Goal: Transaction & Acquisition: Purchase product/service

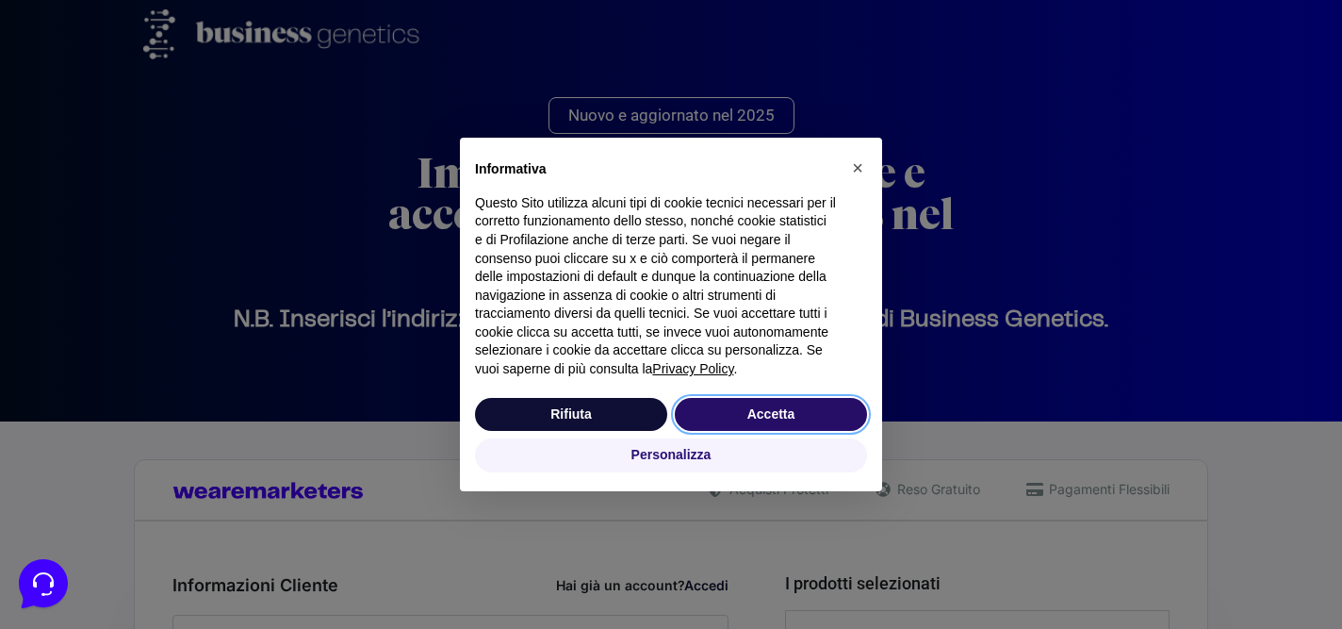
click at [762, 419] on button "Accetta" at bounding box center [771, 415] width 192 height 34
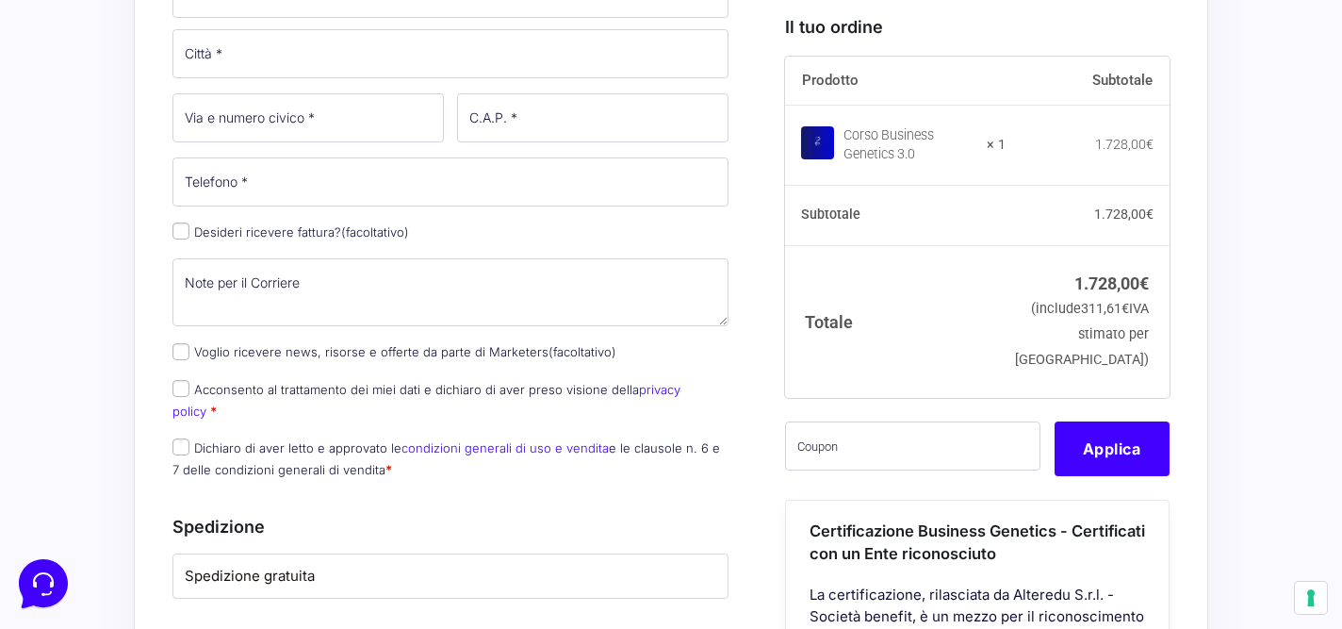
scroll to position [905, 0]
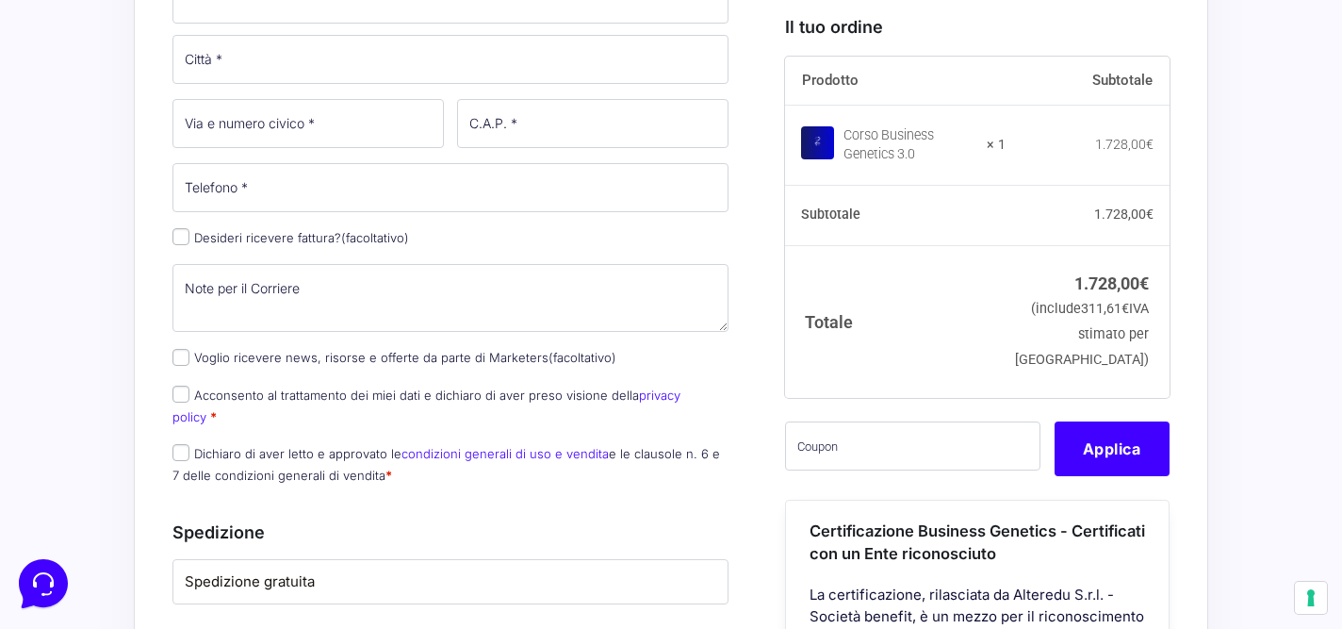
click at [303, 571] on label "Spedizione gratuita" at bounding box center [451, 582] width 532 height 22
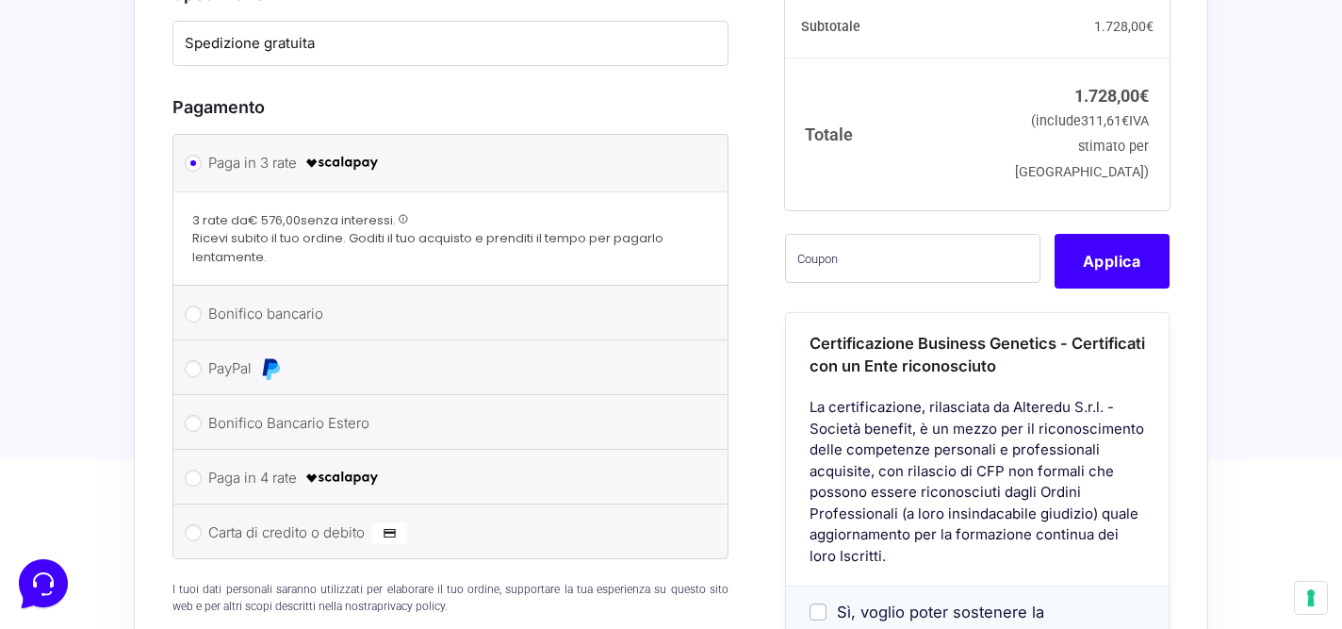
scroll to position [1445, 0]
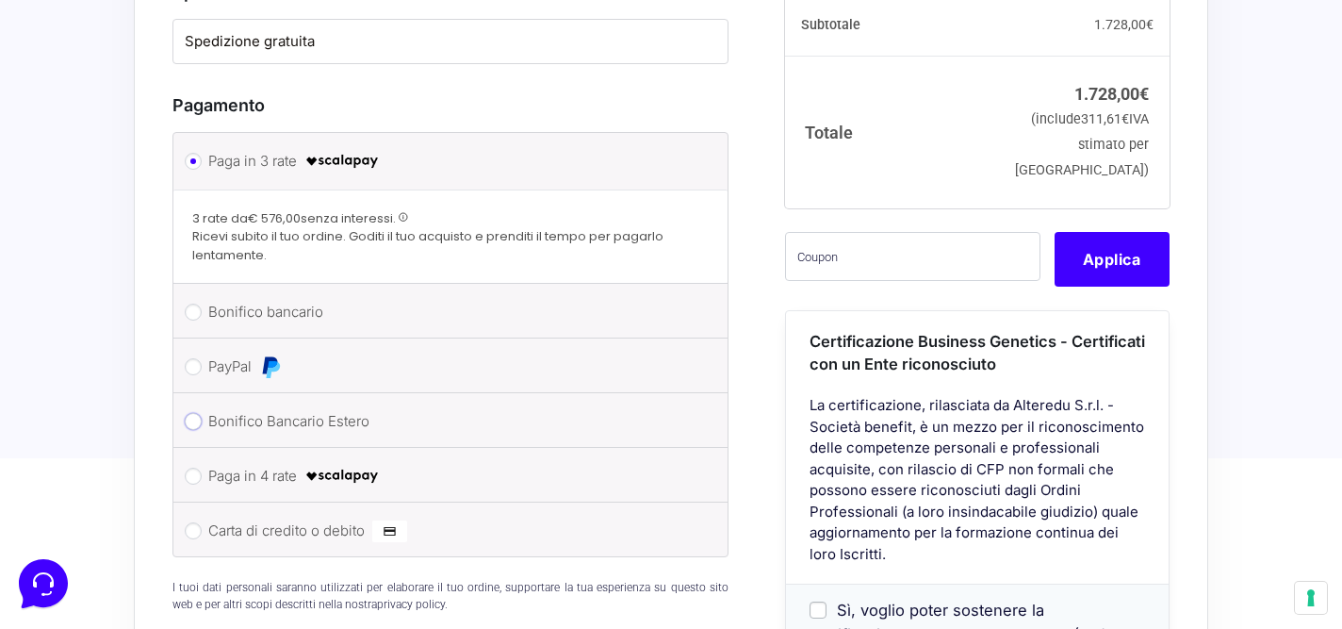
click at [189, 413] on input "Bonifico Bancario Estero" at bounding box center [193, 421] width 17 height 17
radio input "true"
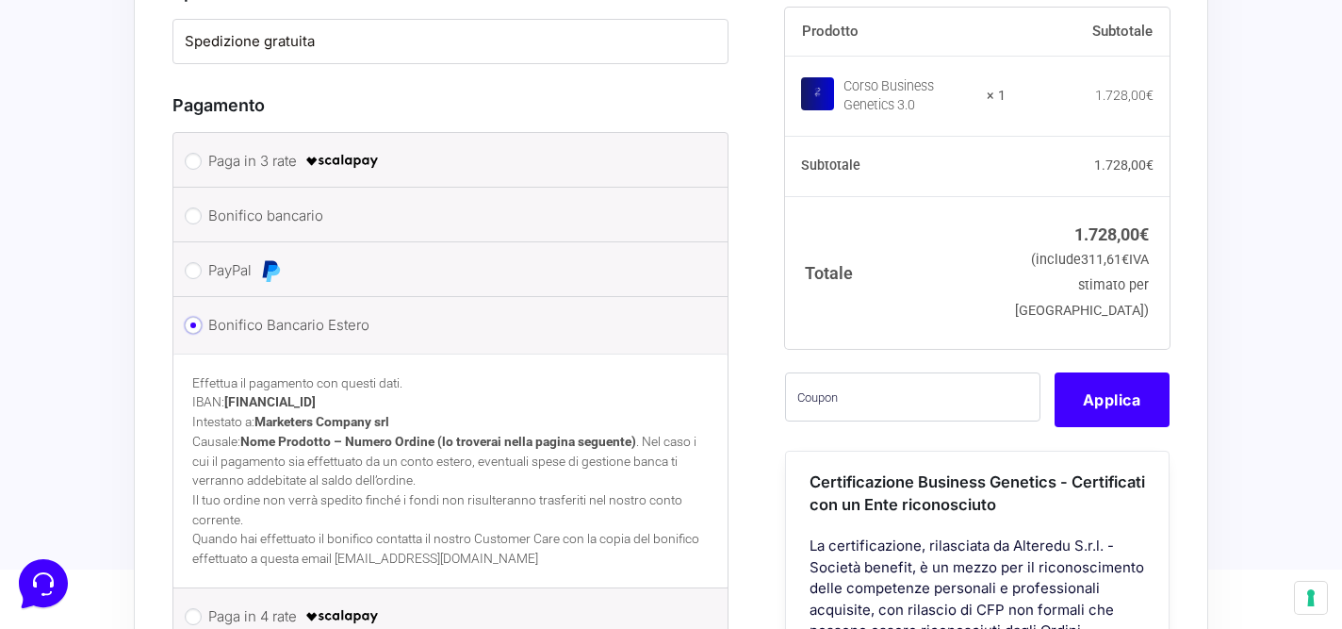
click at [194, 317] on input "Bonifico Bancario Estero" at bounding box center [193, 325] width 17 height 17
click at [194, 262] on input "PayPal" at bounding box center [193, 270] width 17 height 17
radio input "true"
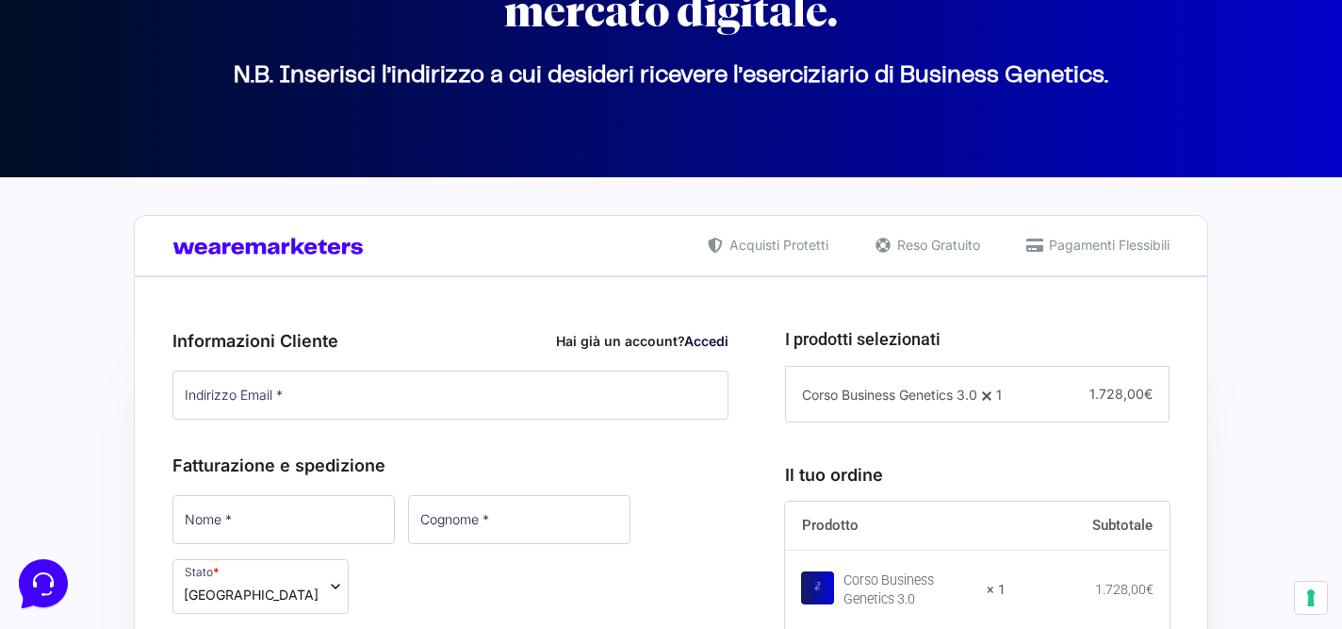
scroll to position [248, 0]
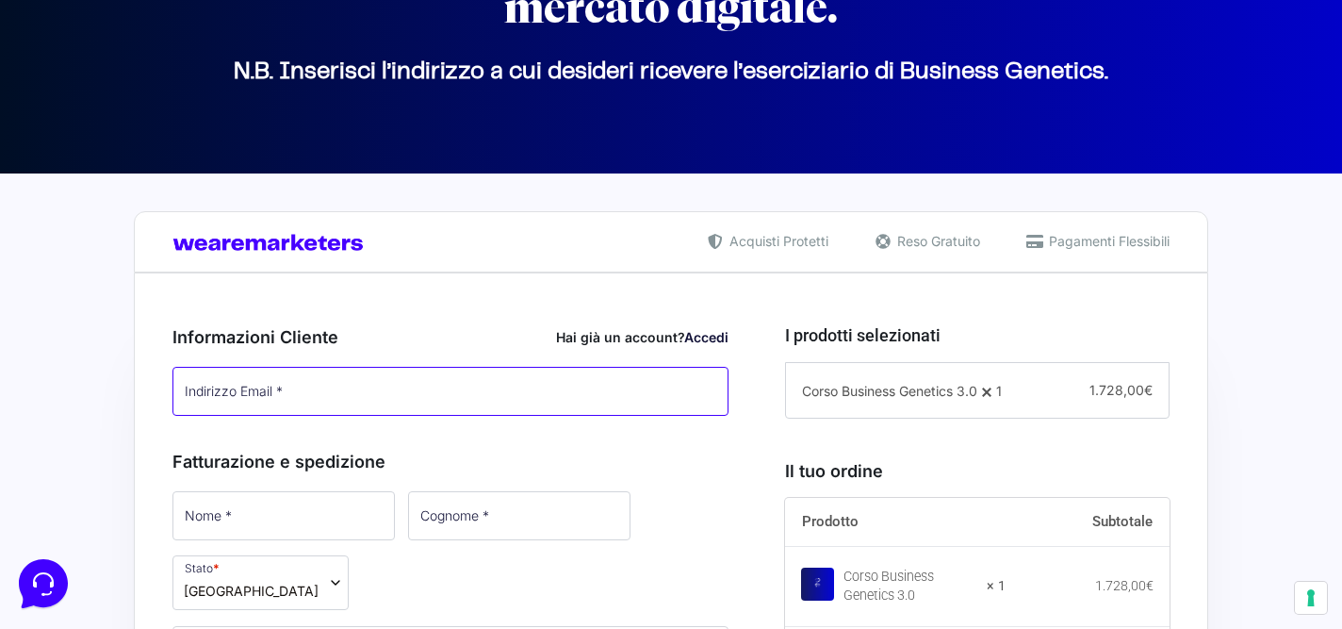
click at [310, 386] on input "Indirizzo Email *" at bounding box center [450, 391] width 556 height 49
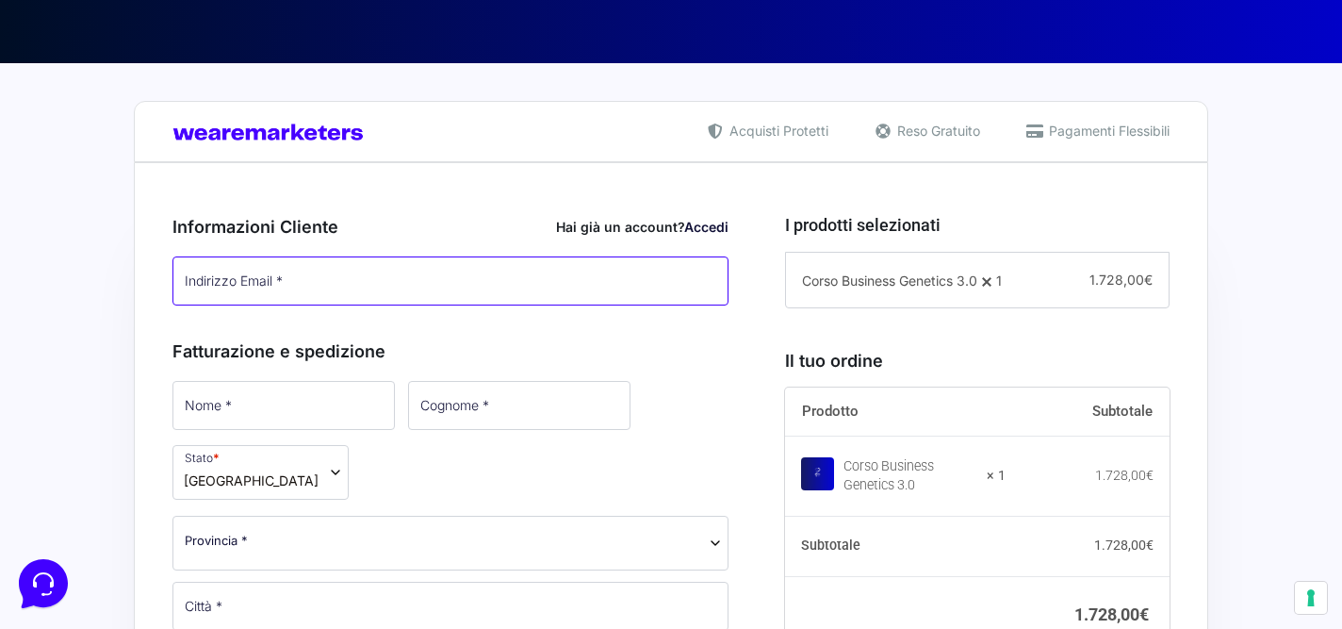
scroll to position [360, 0]
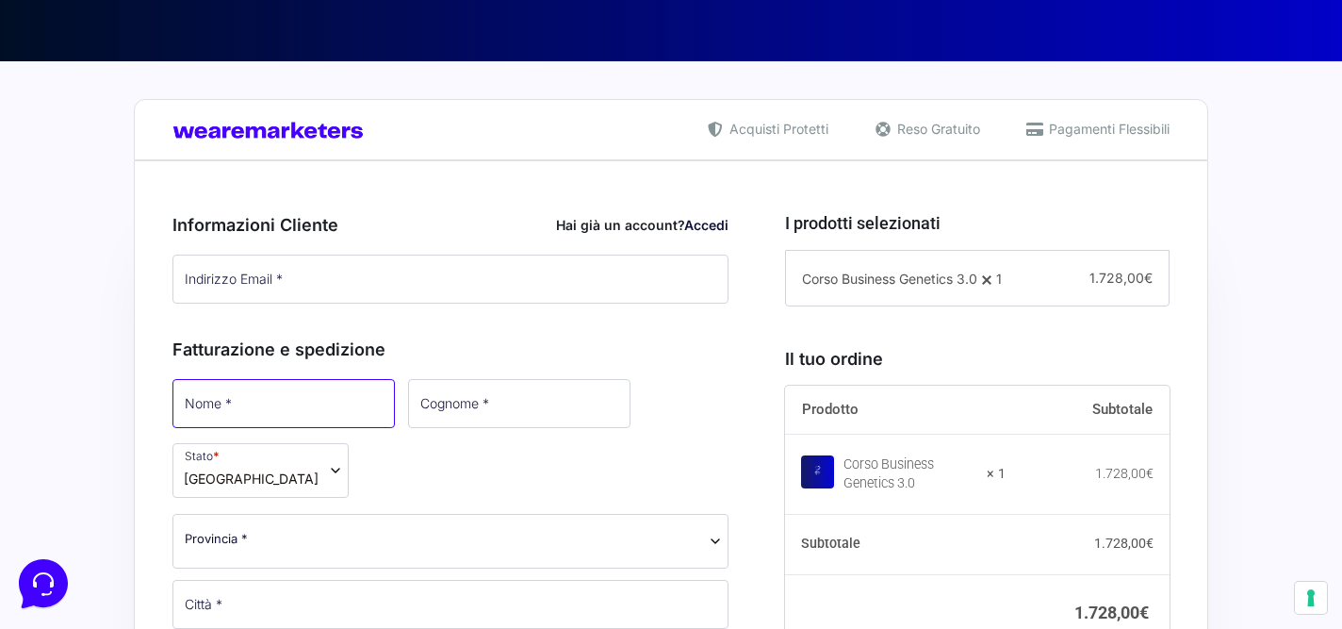
click at [295, 402] on input "Nome *" at bounding box center [283, 403] width 222 height 49
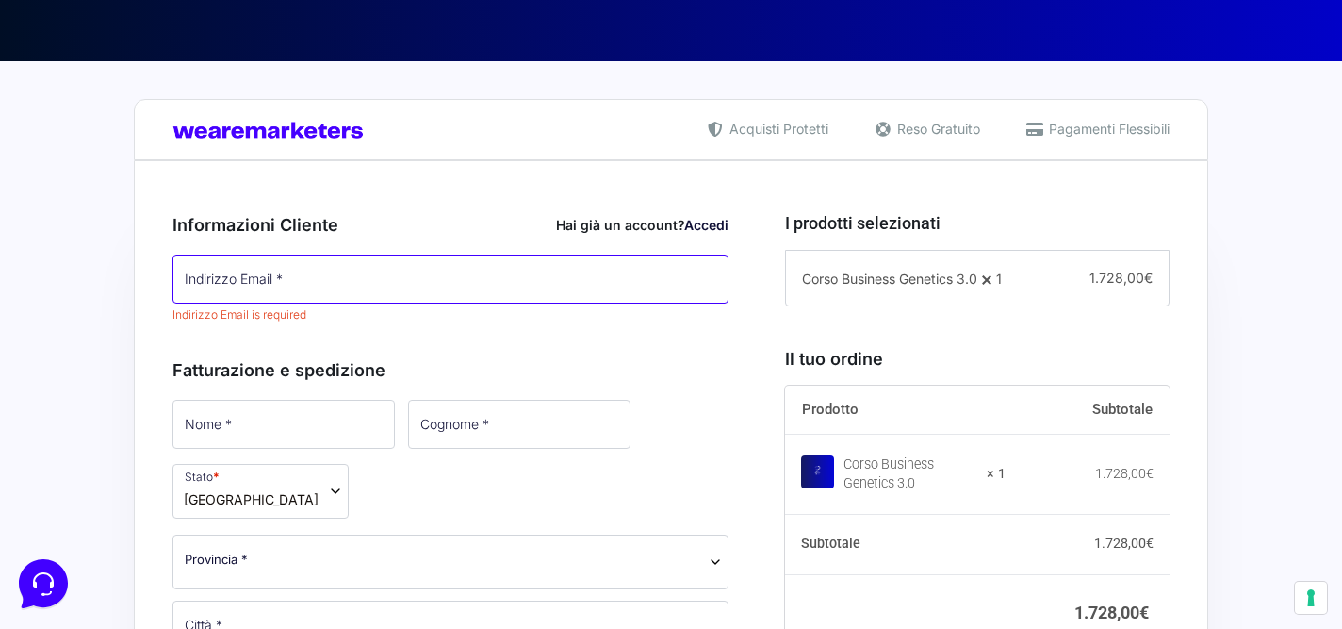
click at [243, 280] on input "Indirizzo Email *" at bounding box center [450, 278] width 556 height 49
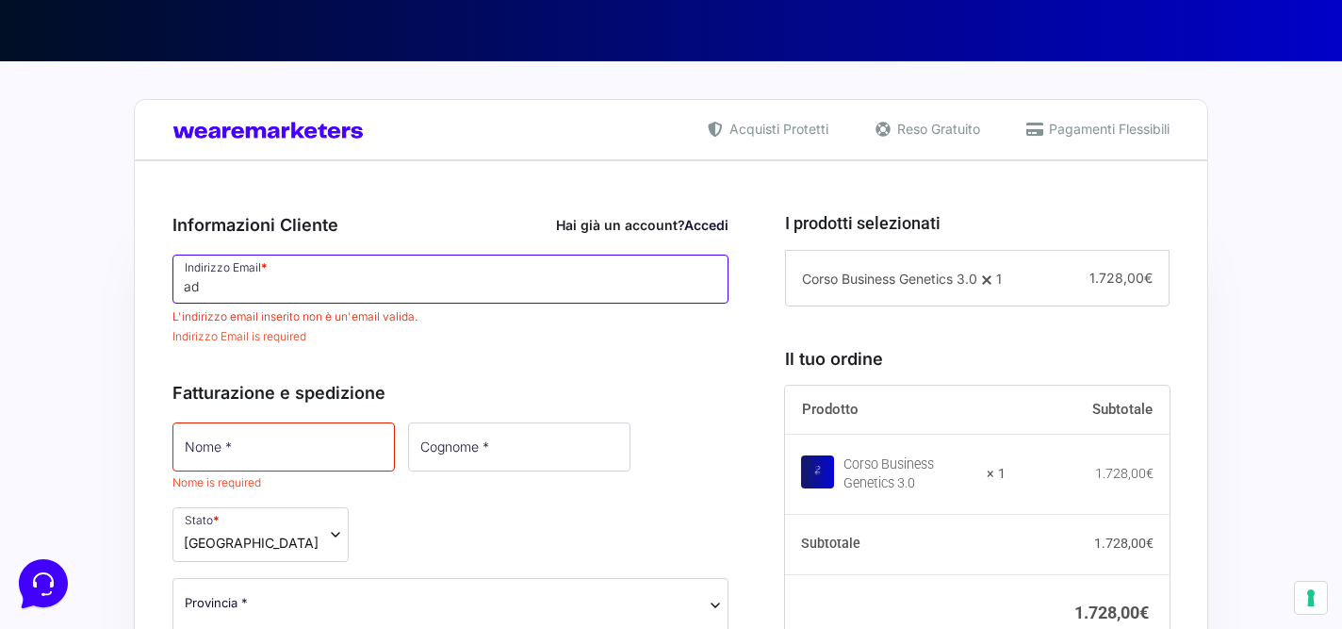
type input "a"
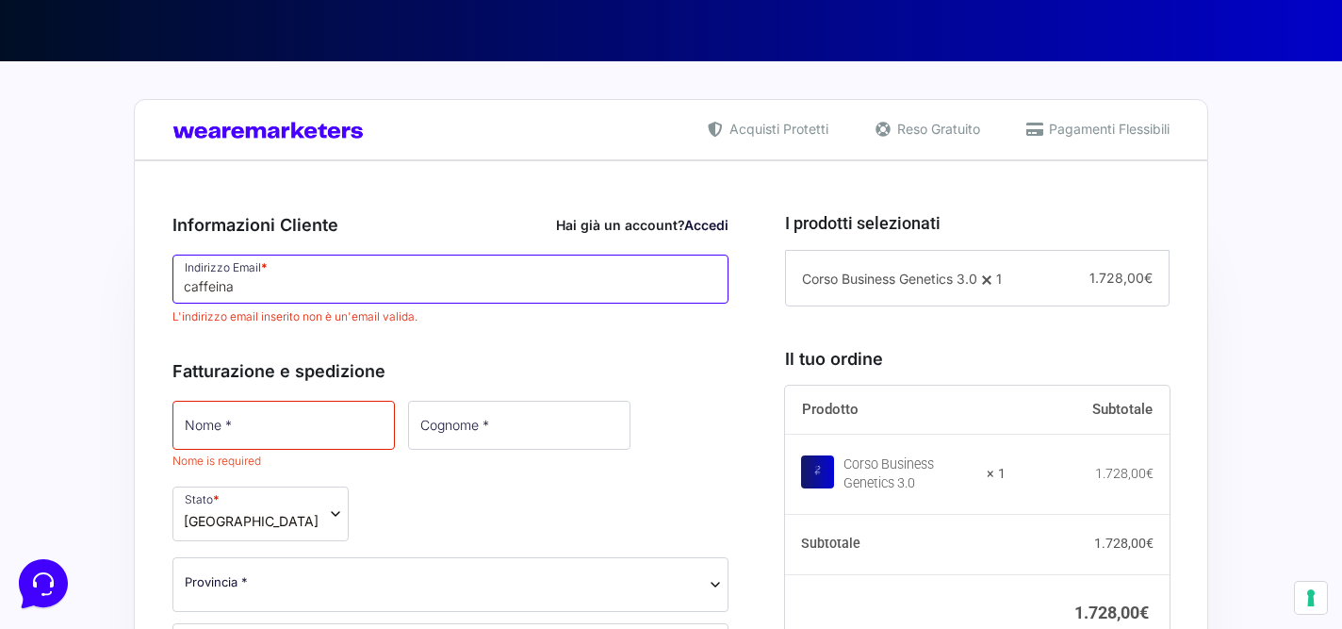
drag, startPoint x: 266, startPoint y: 294, endPoint x: 188, endPoint y: 294, distance: 78.2
click at [188, 294] on input "caffeina" at bounding box center [450, 278] width 556 height 49
paste input "@caffeinamedia.it"
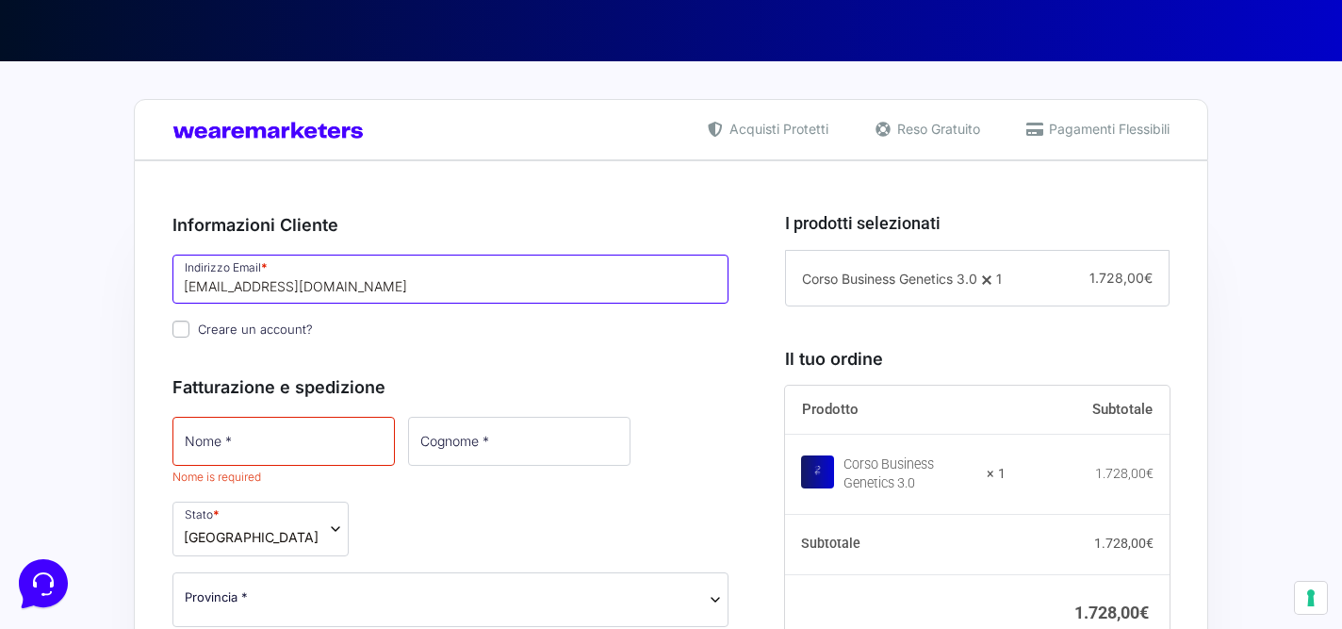
type input "[EMAIL_ADDRESS][DOMAIN_NAME]"
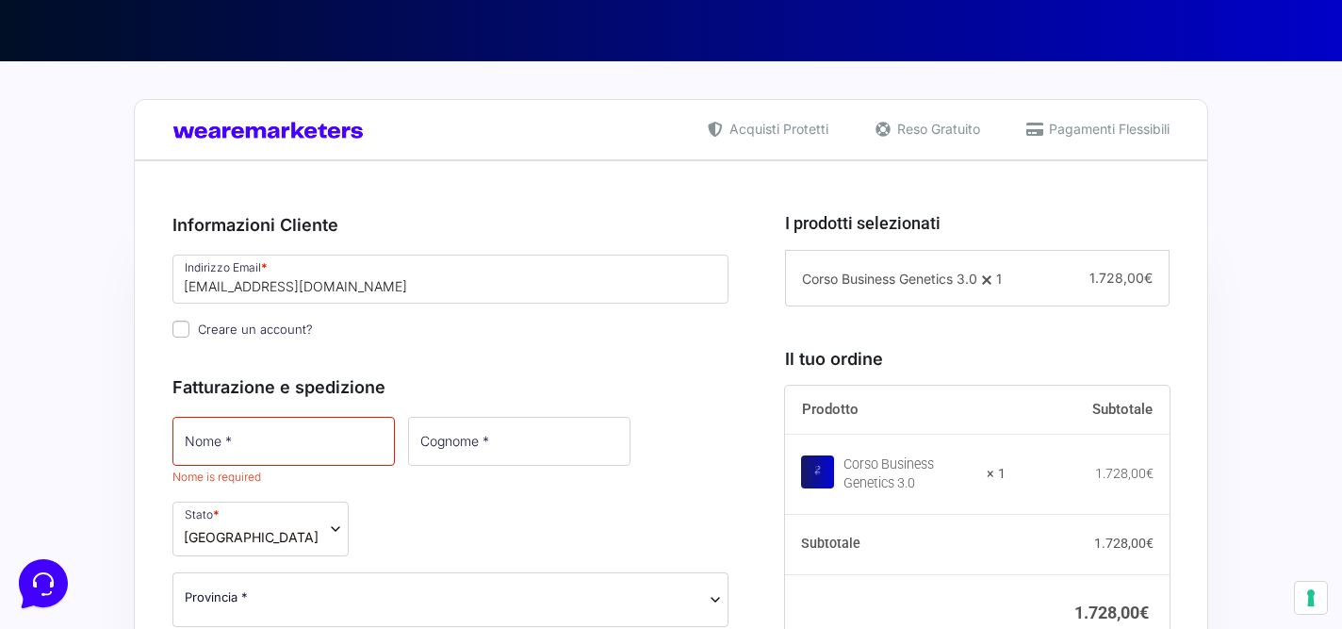
click at [234, 438] on input "Nome *" at bounding box center [283, 441] width 222 height 49
click at [257, 450] on input "Nome *" at bounding box center [283, 441] width 222 height 49
type input "Mattia"
click at [406, 449] on input "Cognome *" at bounding box center [517, 441] width 222 height 49
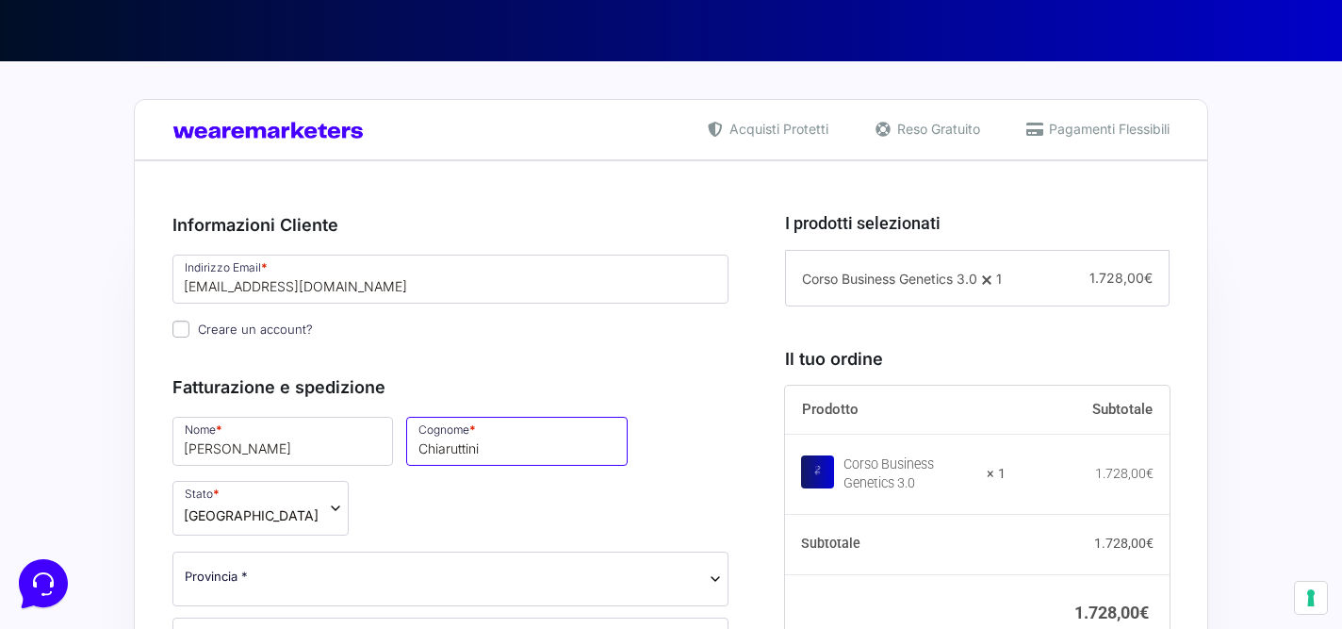
type input "Chiaruttini"
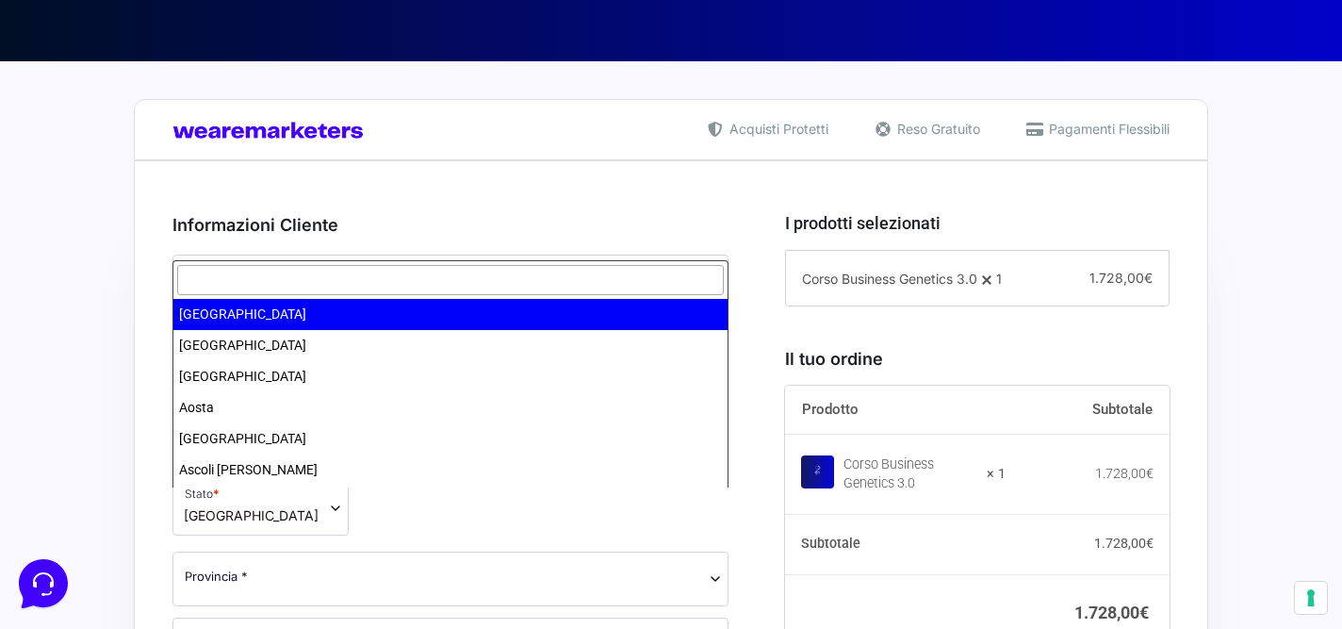
click at [289, 566] on span "Provincia *" at bounding box center [451, 576] width 532 height 20
click at [272, 276] on input "text" at bounding box center [450, 280] width 547 height 31
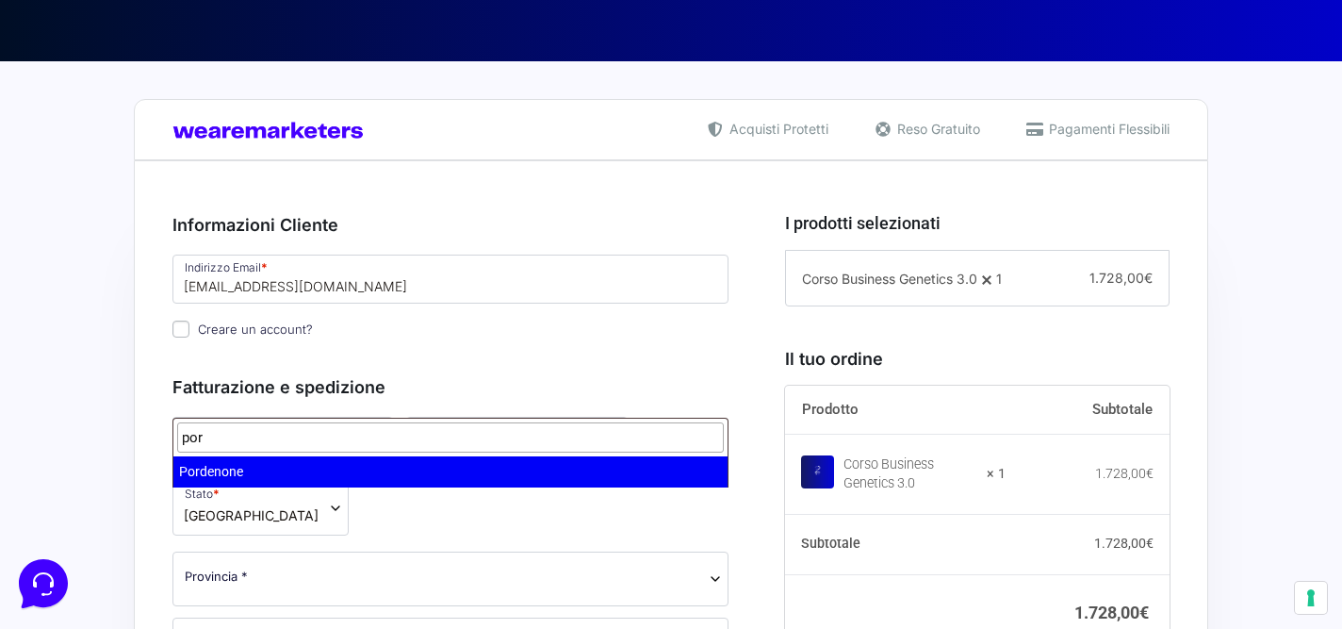
type input "por"
select select "PN"
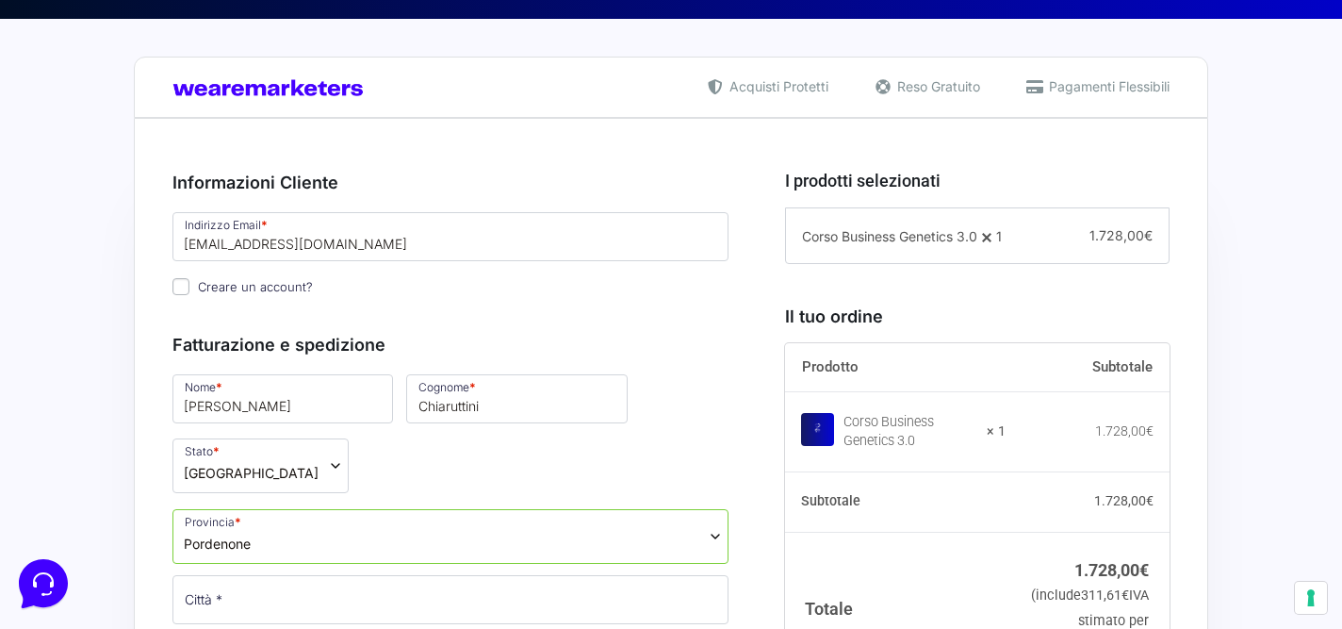
scroll to position [445, 0]
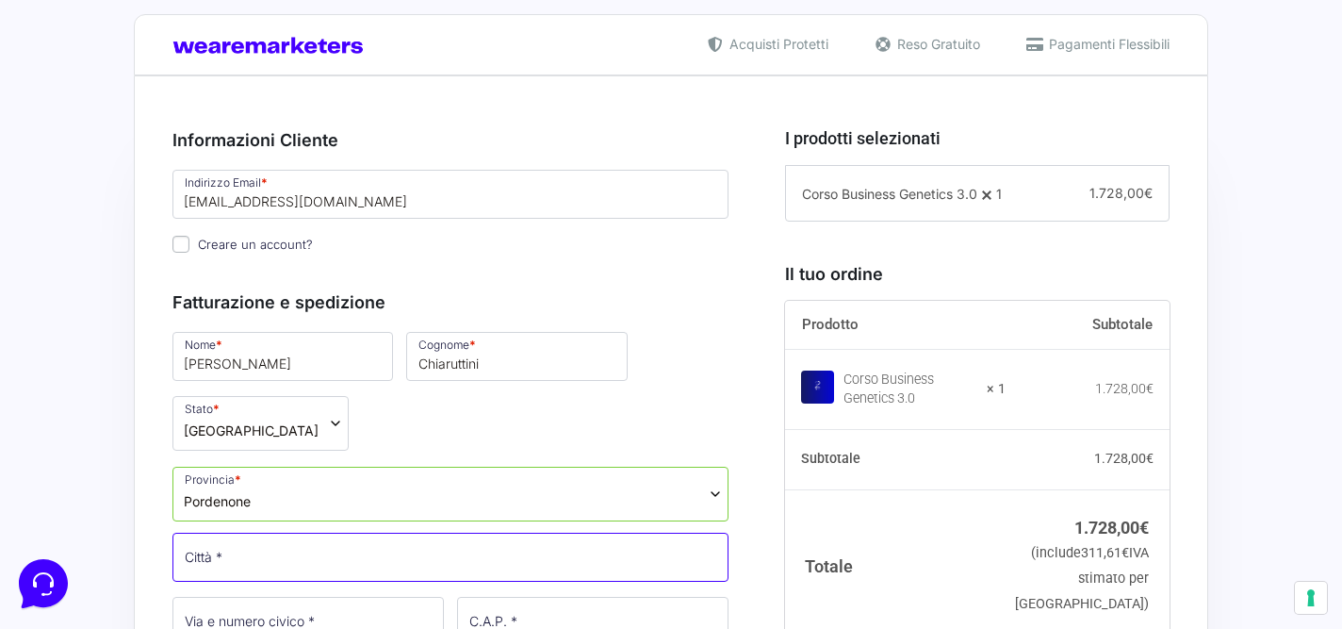
click at [233, 533] on input "Città *" at bounding box center [450, 557] width 556 height 49
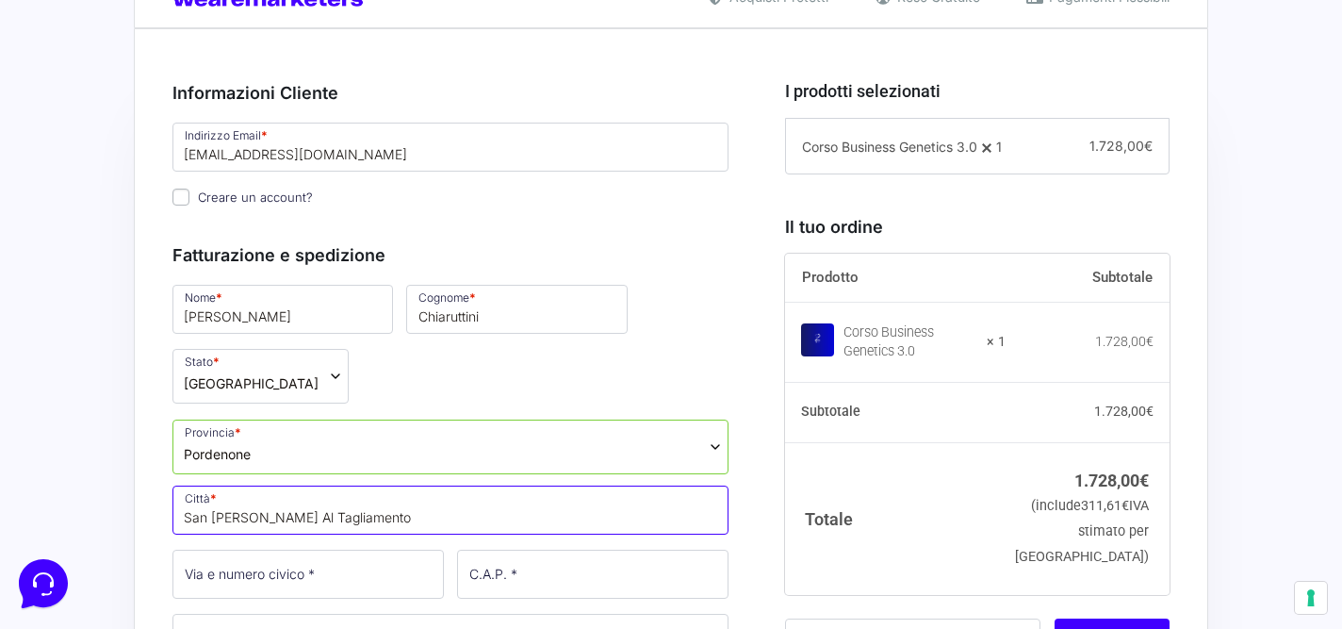
drag, startPoint x: 356, startPoint y: 454, endPoint x: 183, endPoint y: 451, distance: 173.5
click at [183, 485] on input "San [PERSON_NAME]" at bounding box center [450, 509] width 556 height 49
type input "San [PERSON_NAME]"
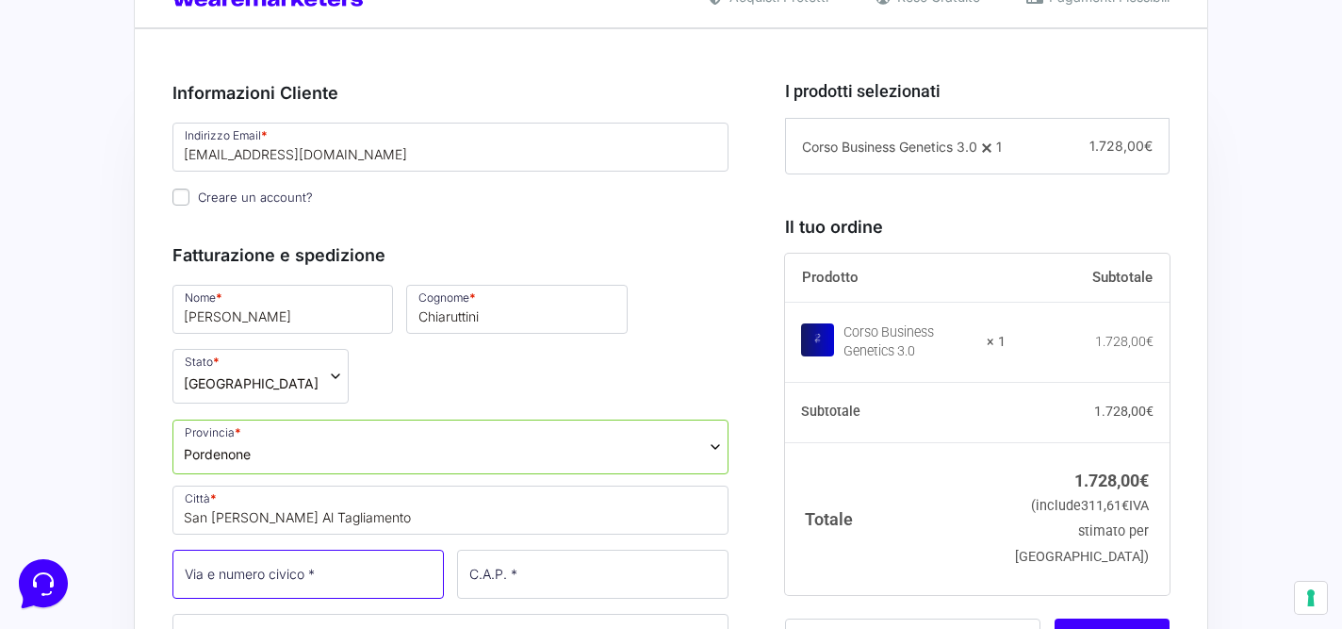
click at [242, 550] on input "Via e numero civico *" at bounding box center [307, 574] width 271 height 49
type input "[STREET_ADDRESS]"
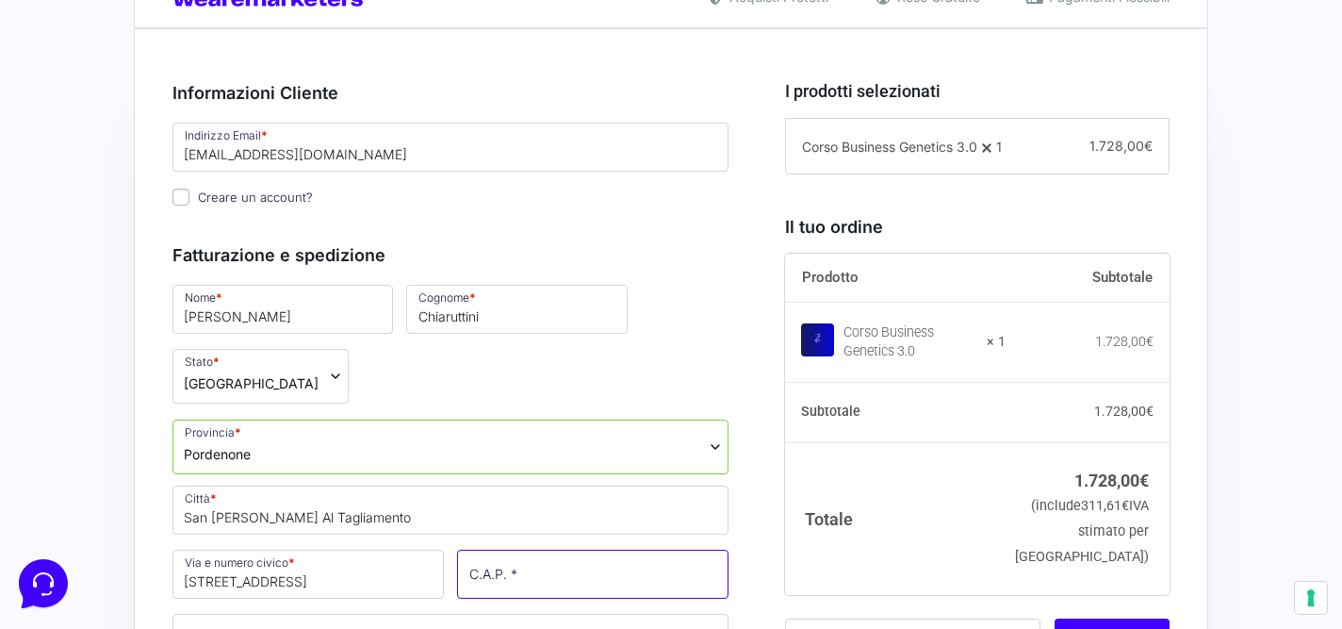
click at [500, 550] on input "C.A.P. *" at bounding box center [592, 574] width 271 height 49
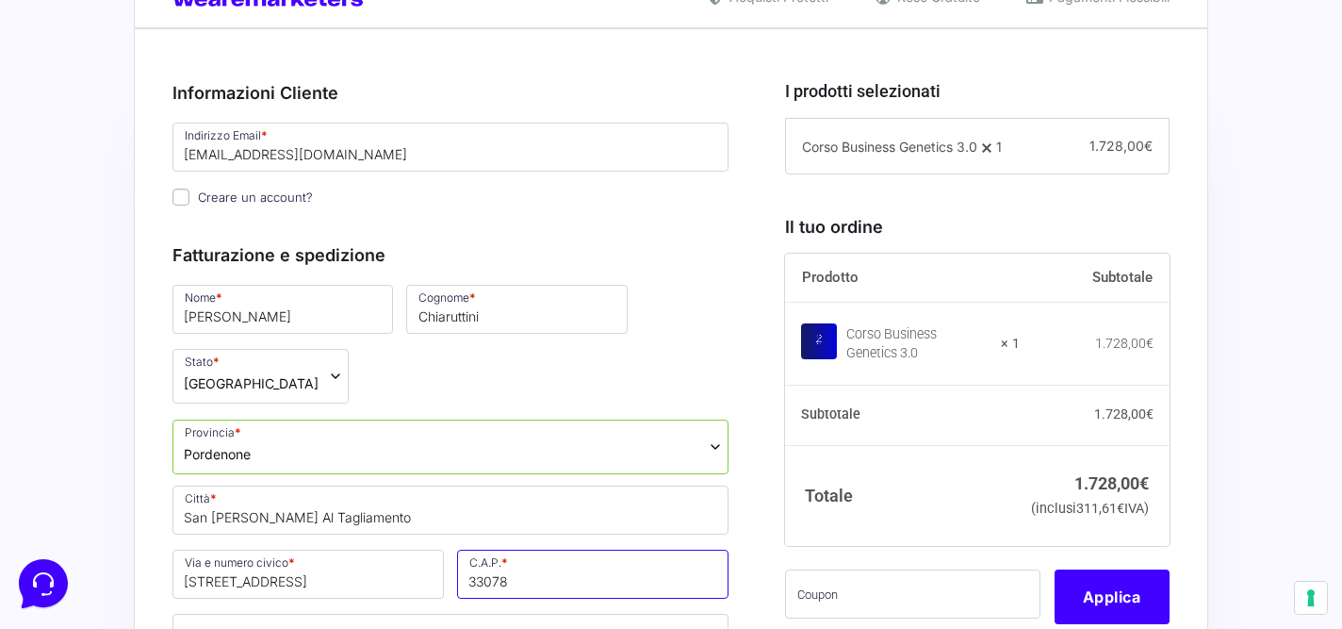
type input "33078"
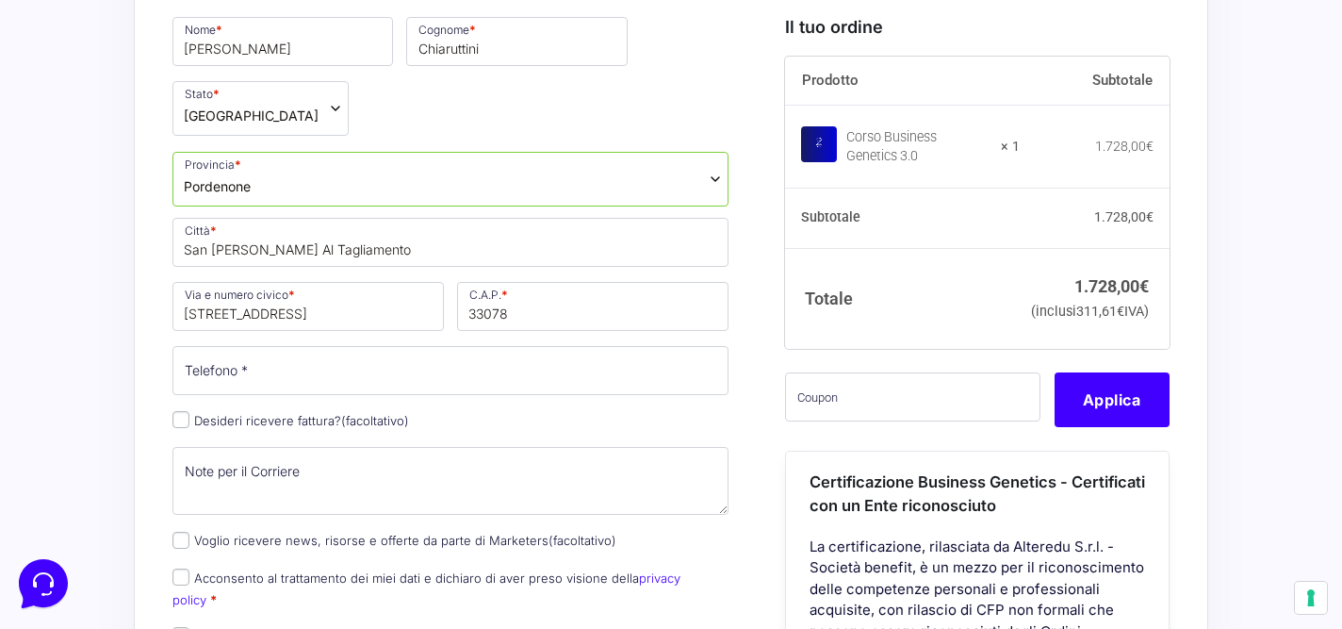
scroll to position [763, 0]
click at [375, 343] on input "Telefono *" at bounding box center [450, 367] width 556 height 49
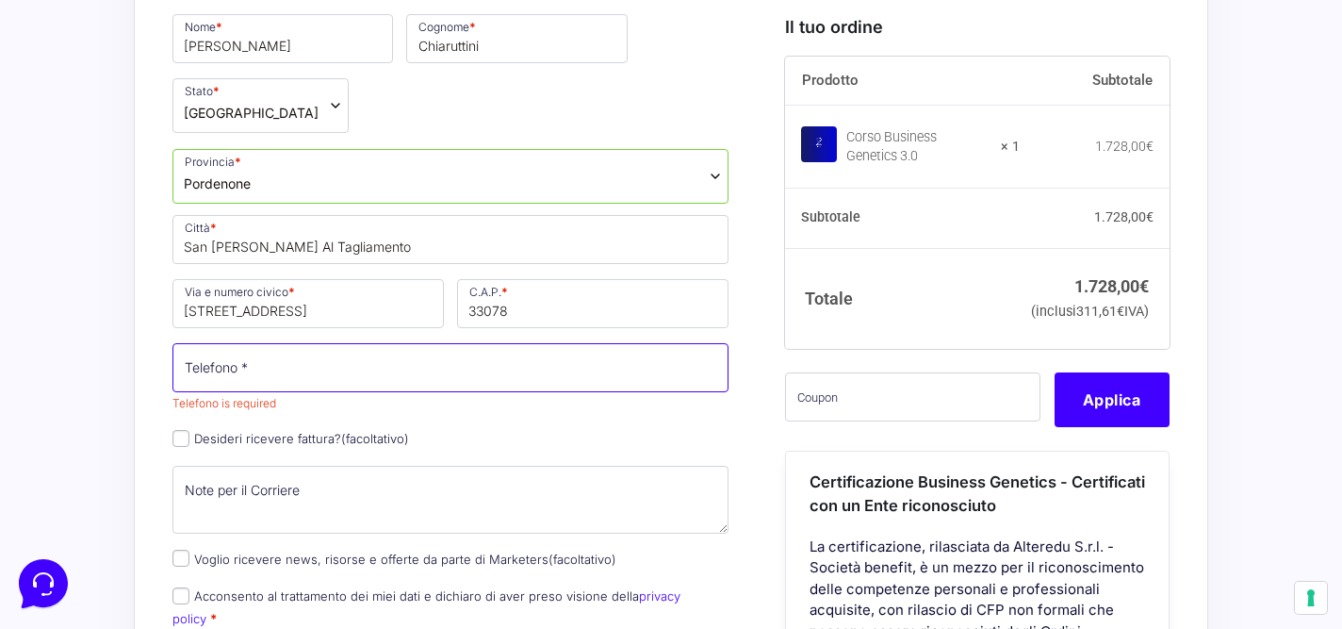
click at [421, 343] on input "Telefono *" at bounding box center [450, 367] width 556 height 49
paste input "346 188 3688"
type input "3461883688"
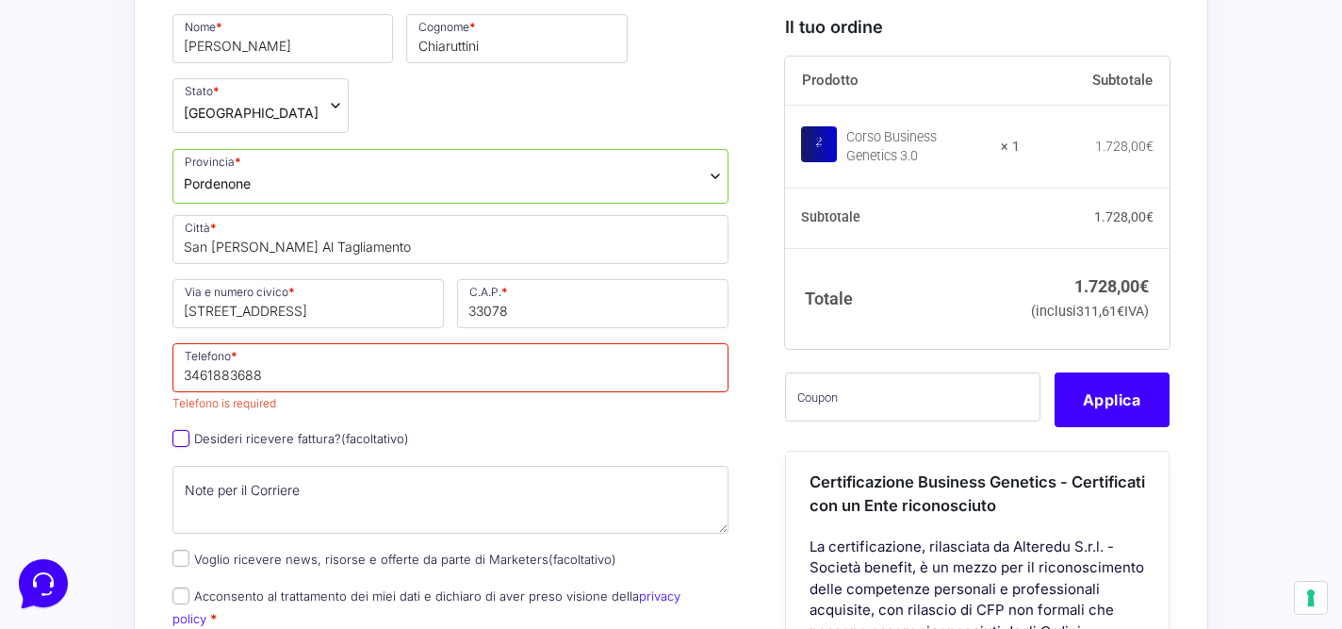
click at [183, 375] on div "Nome * Mattia Cognome * Chiaruttini Stato * Seleziona un paese / una regione… A…" at bounding box center [450, 355] width 569 height 689
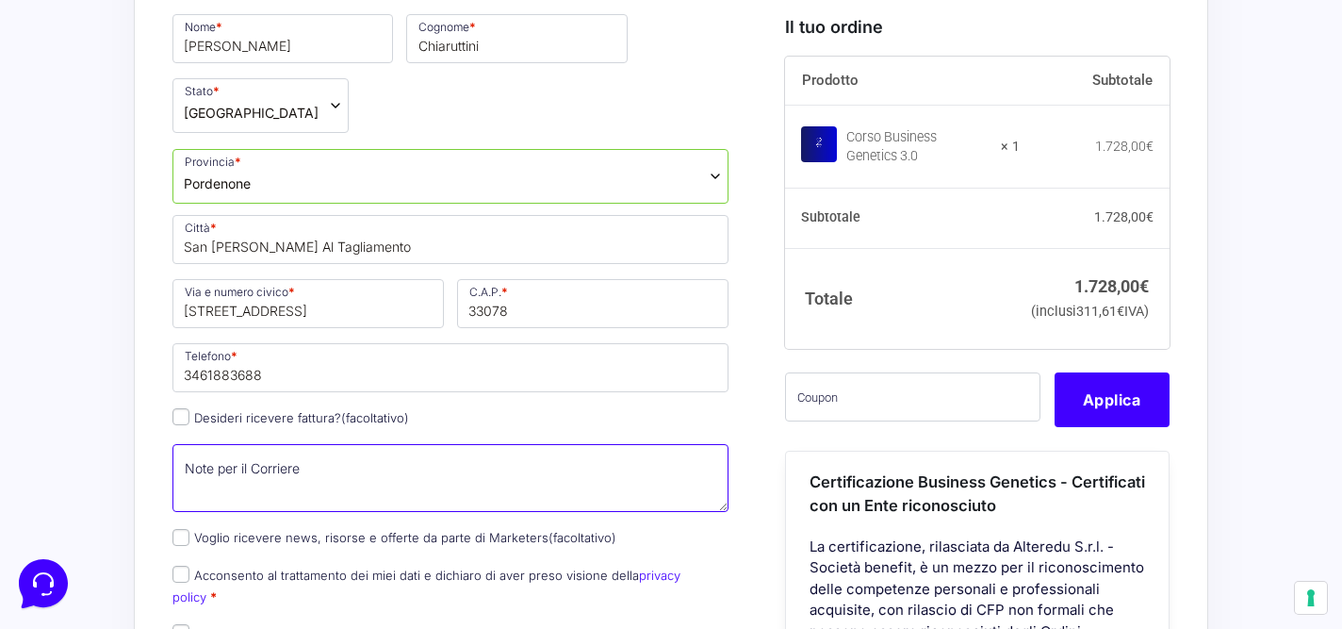
click at [255, 444] on textarea "Note per il Corriere (facoltativo)" at bounding box center [450, 478] width 556 height 68
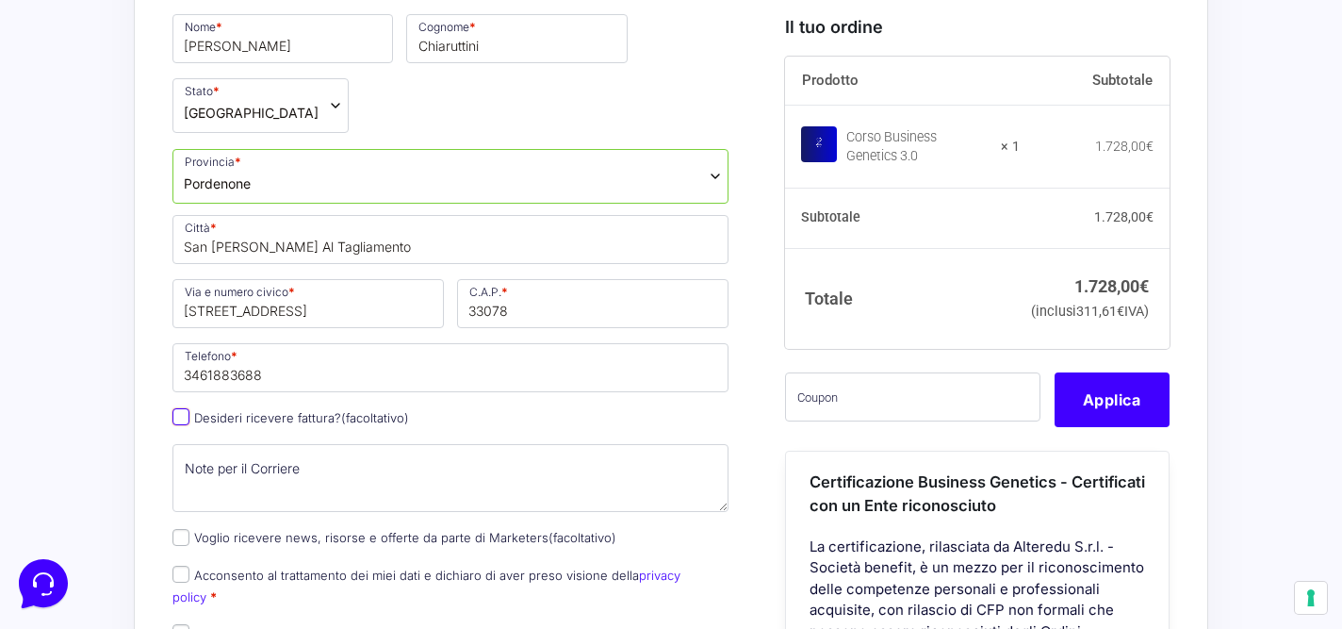
click at [182, 408] on input "Desideri ricevere fattura? (facoltativo)" at bounding box center [180, 416] width 17 height 17
checkbox input "true"
select select "IT"
type input "0000000"
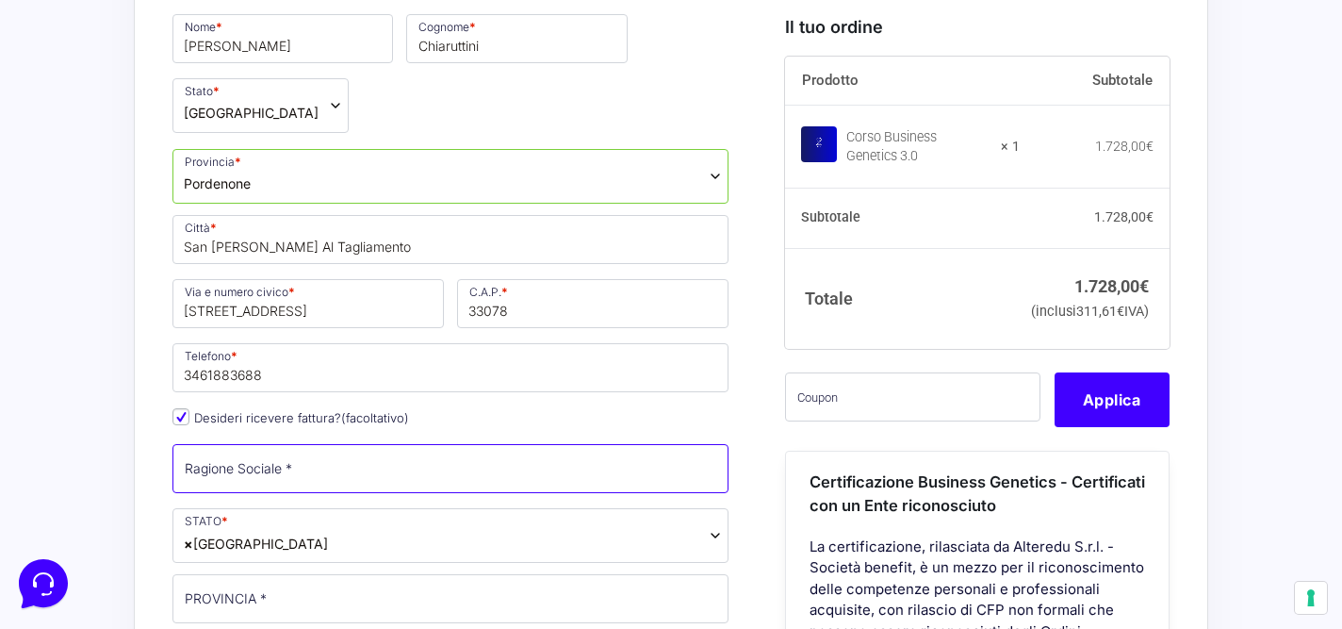
click at [267, 444] on input "Ragione Sociale *" at bounding box center [450, 468] width 556 height 49
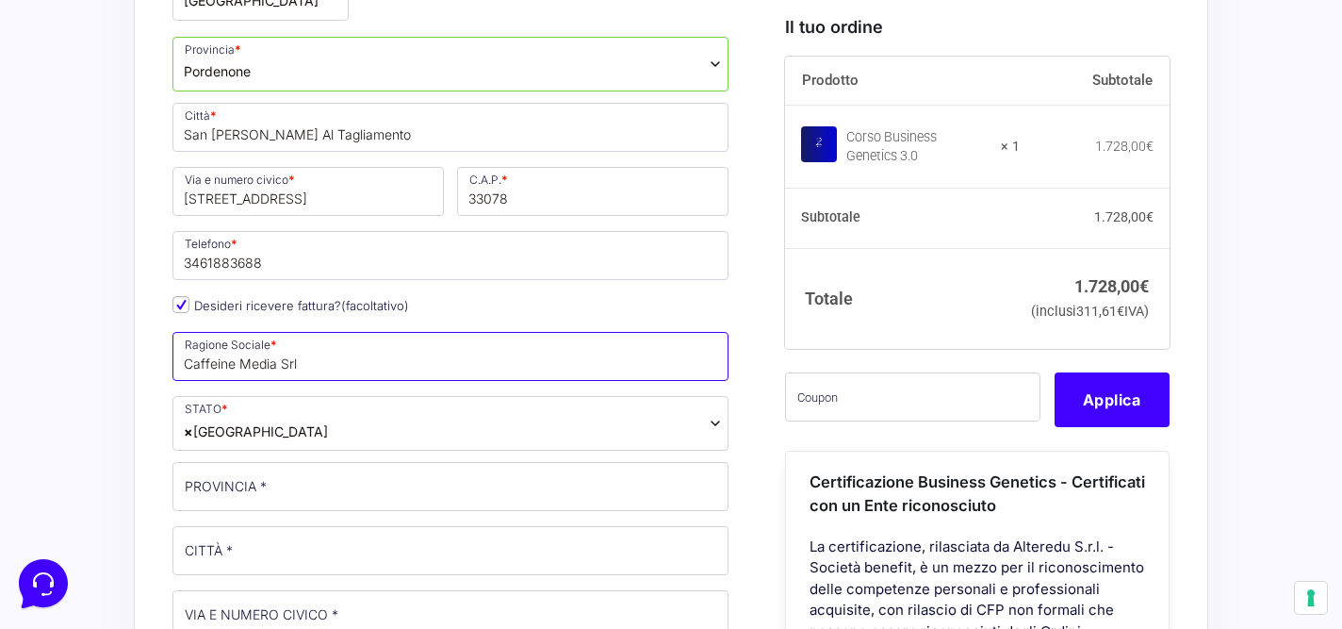
scroll to position [876, 0]
type input "Caffeine Media Srl"
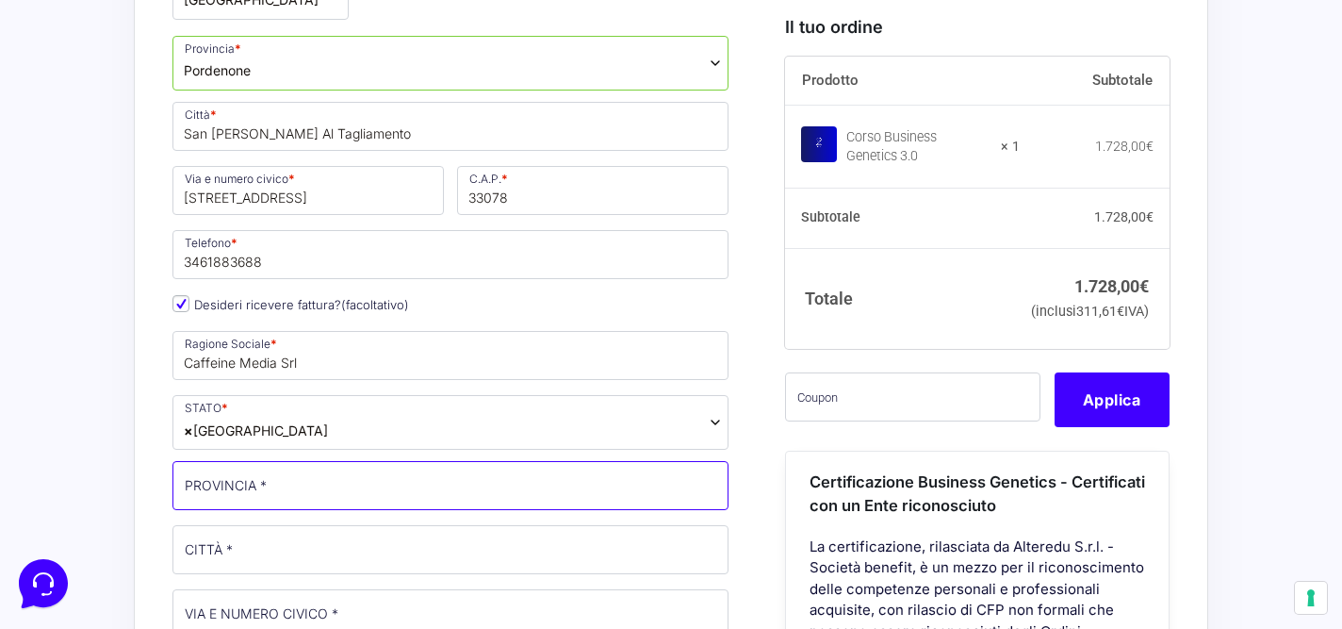
click at [637, 461] on input "PROVINCIA *" at bounding box center [450, 485] width 556 height 49
type input "[GEOGRAPHIC_DATA]"
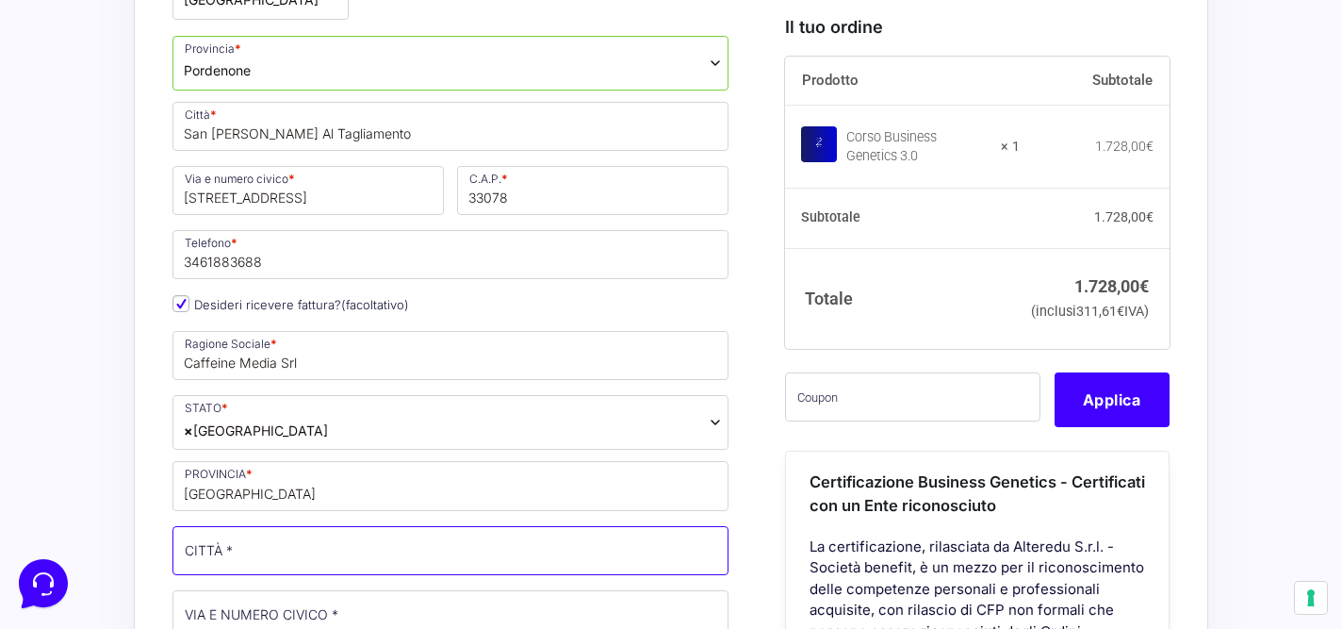
type input "OSIGNANO MARITTIMO"
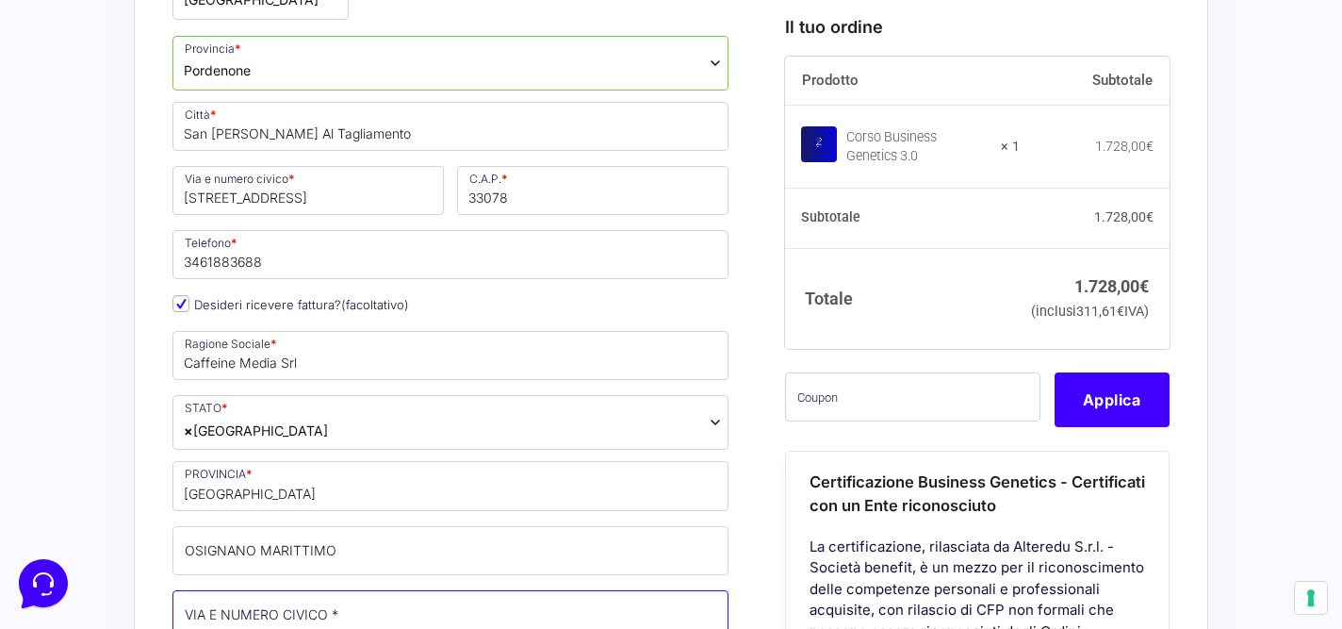
type input "[STREET_ADDRESS]"
type input "57016"
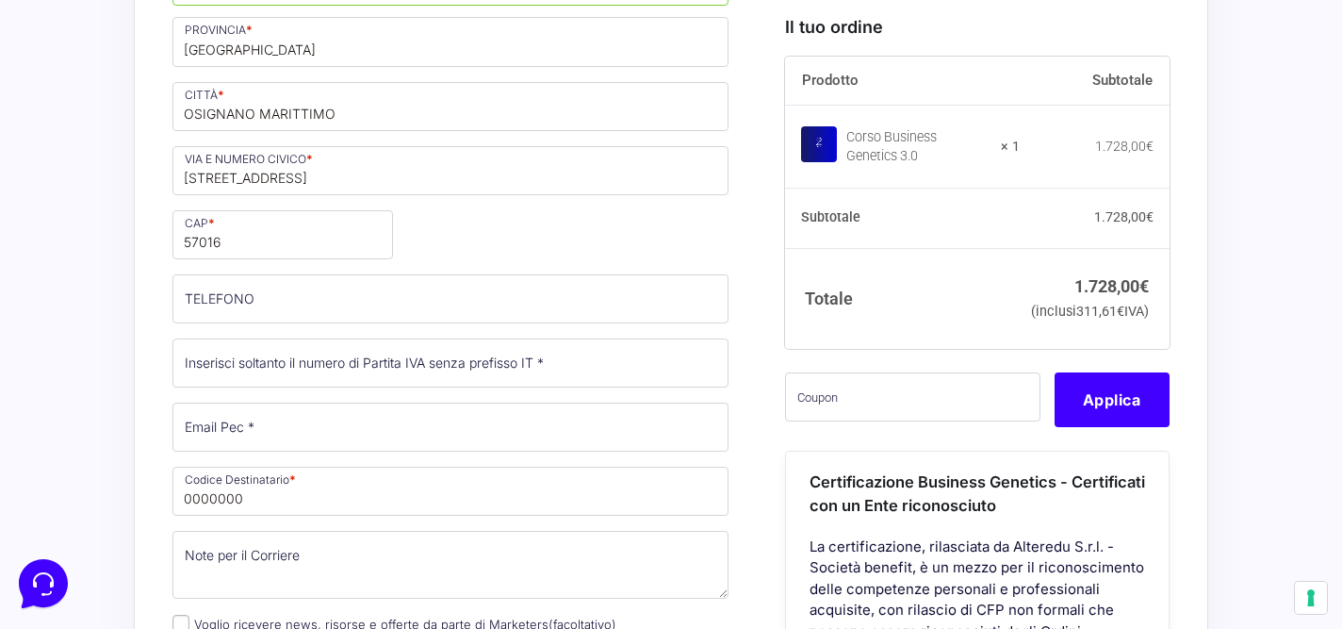
scroll to position [1324, 0]
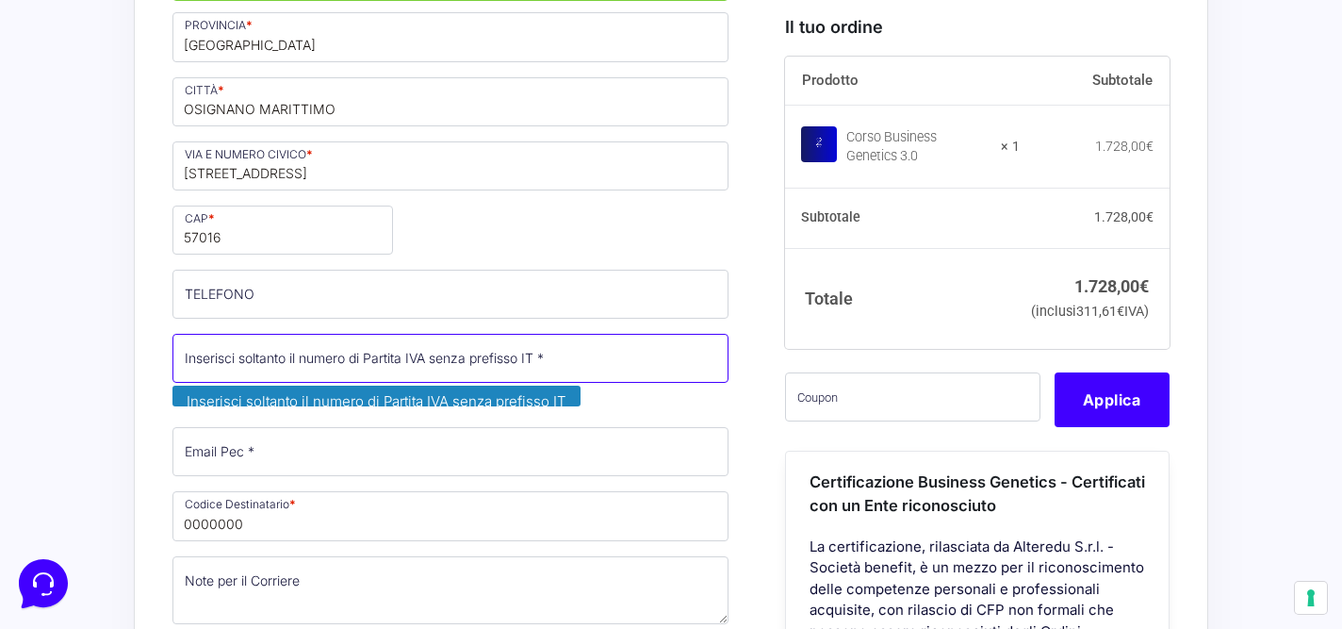
click at [312, 334] on input "Partita Iva *" at bounding box center [450, 358] width 556 height 49
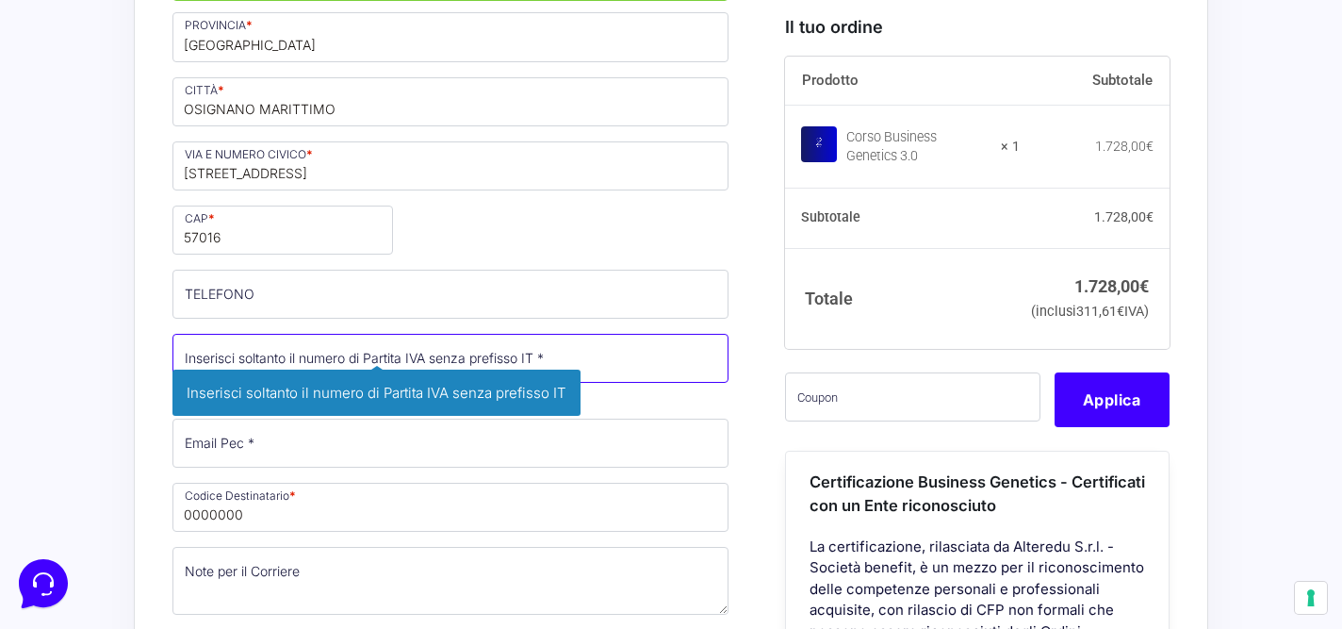
paste input "13524951004"
type input "13524951004"
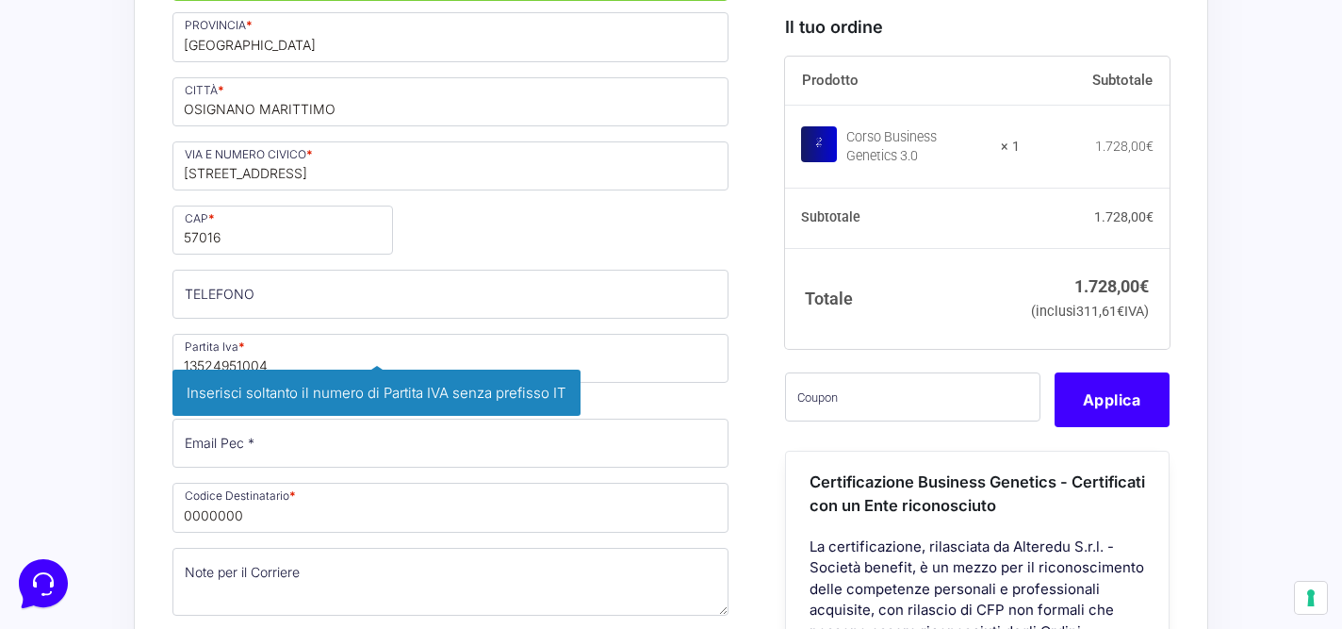
click at [143, 343] on div "Riepilogo Ordine 1.728,00 € Prodotto Subtotale Corso Business Genetics 3.0 × 1 …" at bounding box center [671, 355] width 1075 height 2319
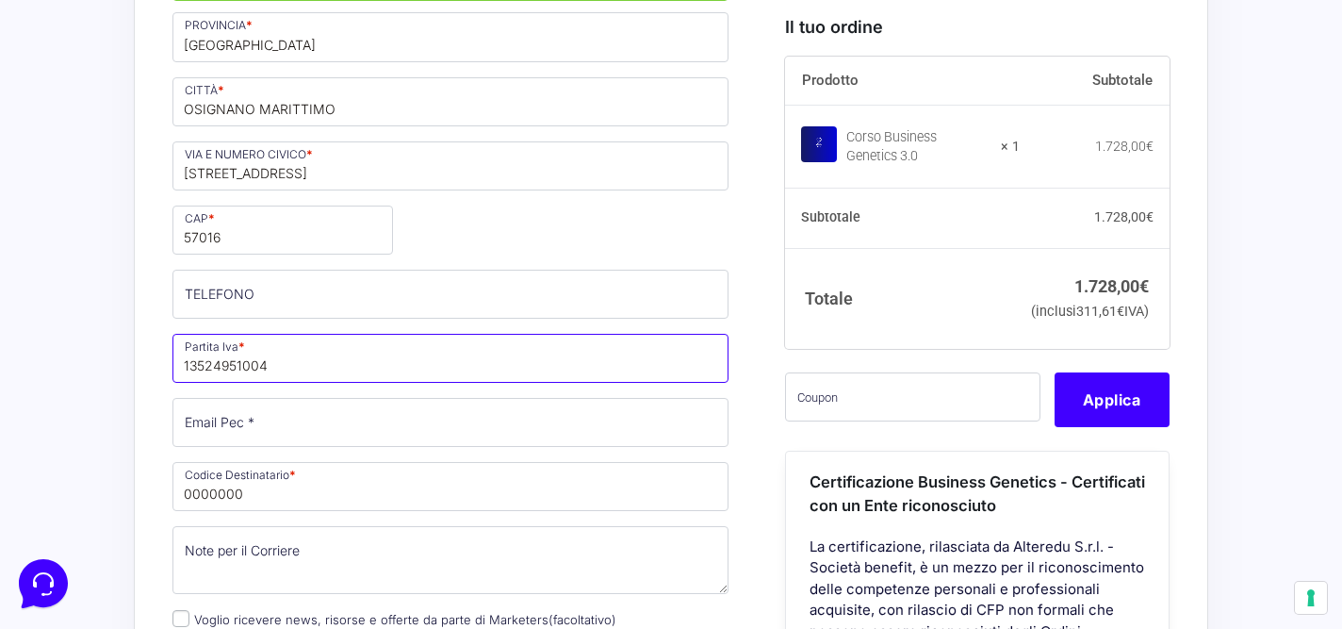
click at [287, 334] on input "13524951004" at bounding box center [450, 358] width 556 height 49
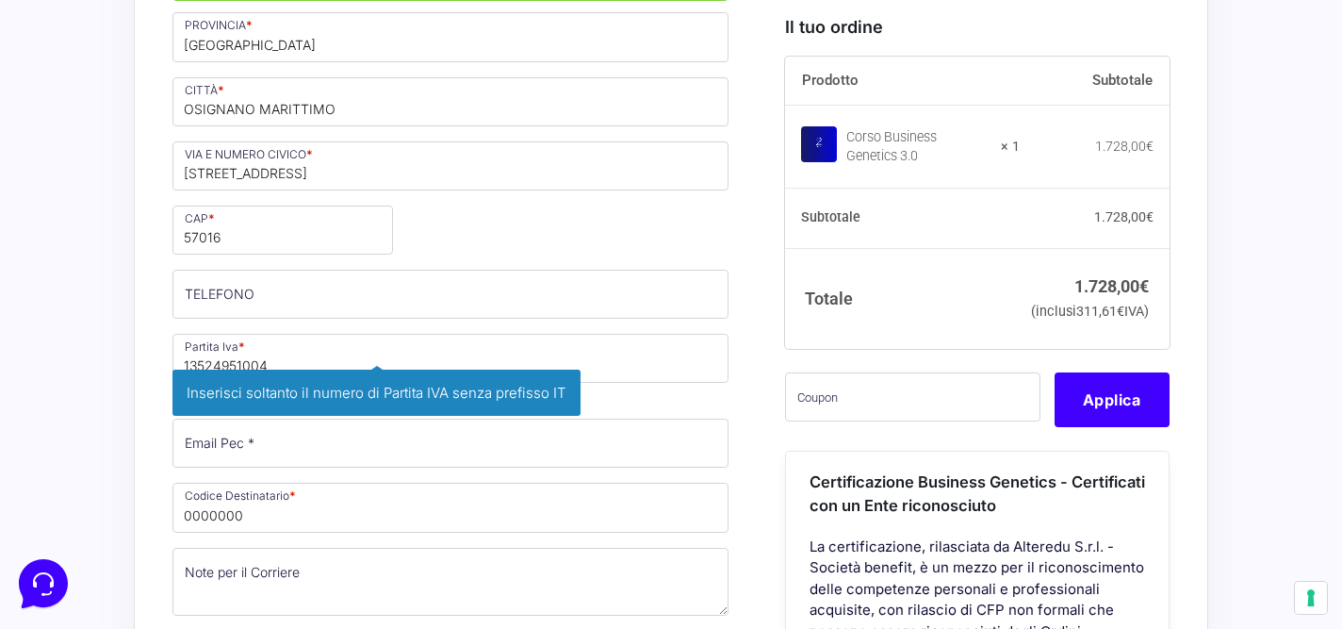
click at [147, 351] on div "Riepilogo Ordine 1.728,00 € Prodotto Subtotale Corso Business Genetics 3.0 × 1 …" at bounding box center [671, 355] width 1075 height 2319
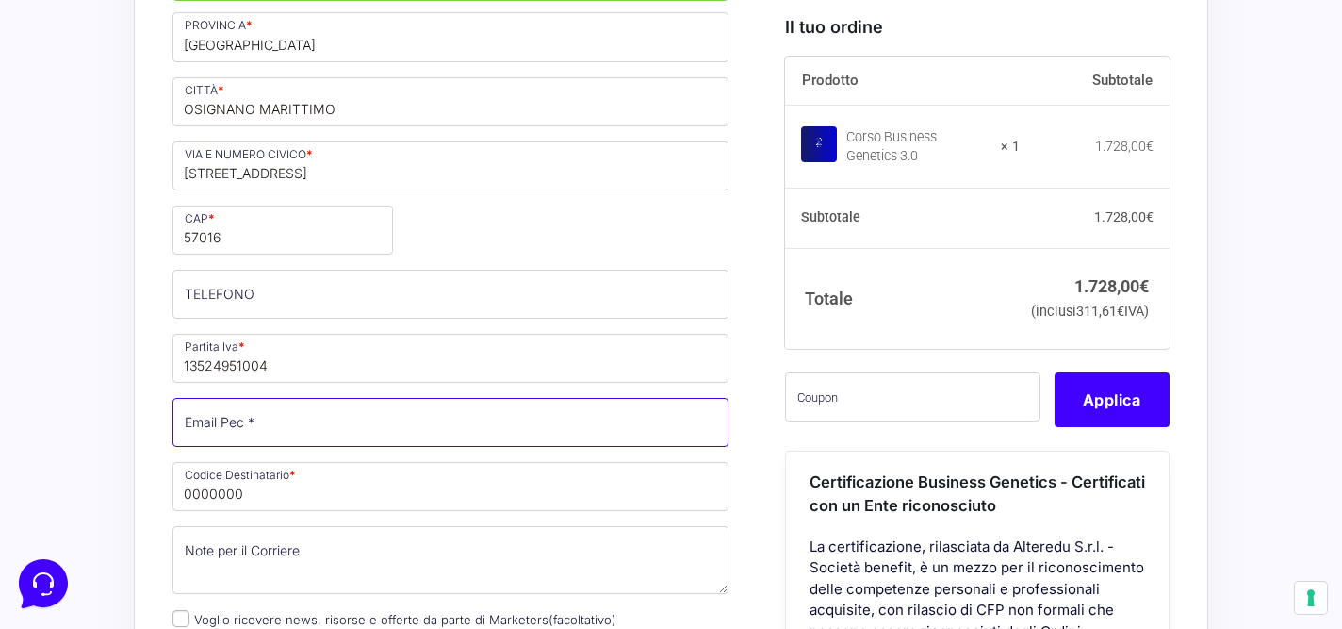
click at [242, 398] on input "Email Pec *" at bounding box center [450, 422] width 556 height 49
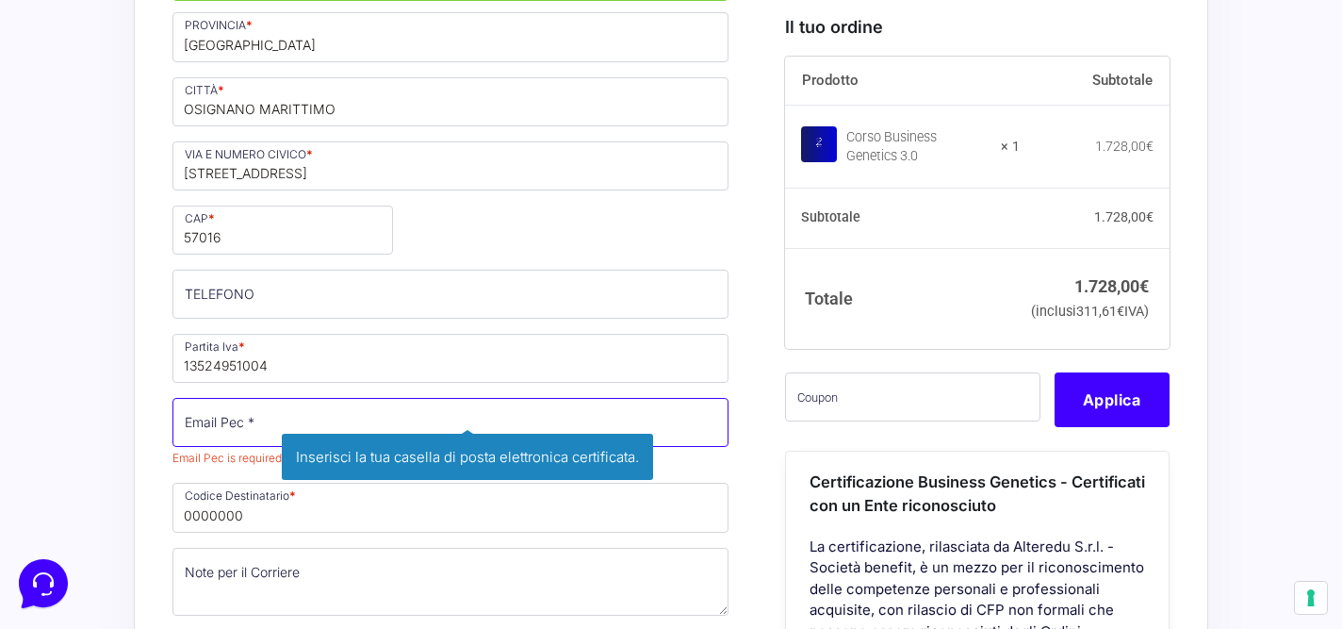
click at [229, 398] on input "Email Pec *" at bounding box center [450, 422] width 556 height 49
paste input "[EMAIL_ADDRESS][DOMAIN_NAME]"
type input "[EMAIL_ADDRESS][DOMAIN_NAME]"
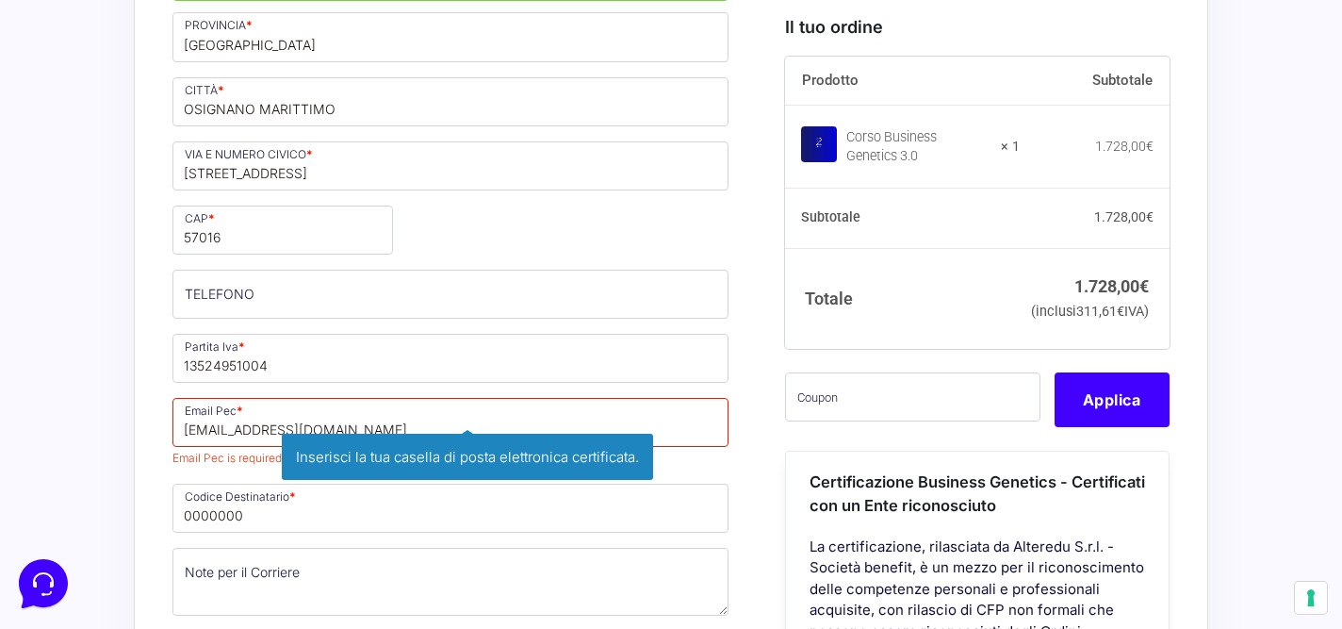
click at [141, 419] on div "Riepilogo Ordine 1.728,00 € Prodotto Subtotale Corso Business Genetics 3.0 × 1 …" at bounding box center [671, 355] width 1075 height 2319
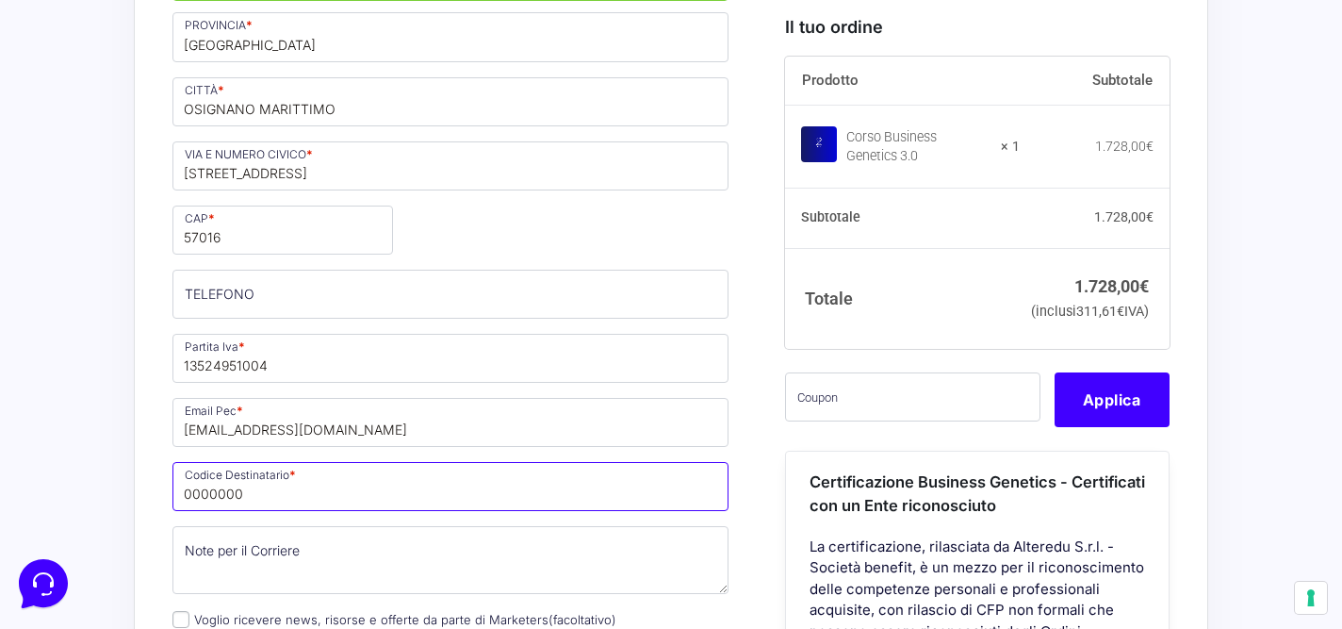
click at [303, 462] on input "0000000" at bounding box center [450, 486] width 556 height 49
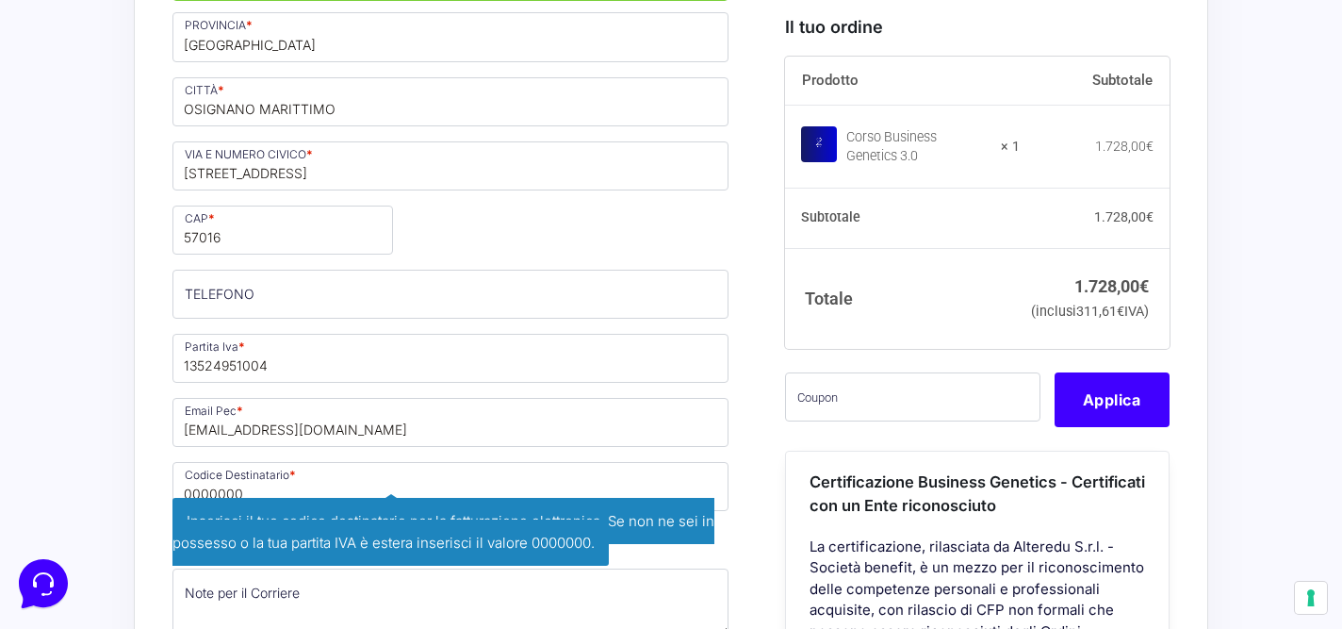
click at [748, 394] on div "Informazioni Cliente Hai già un account? Accedi Indirizzo Email * admin@caffein…" at bounding box center [471, 358] width 599 height 2263
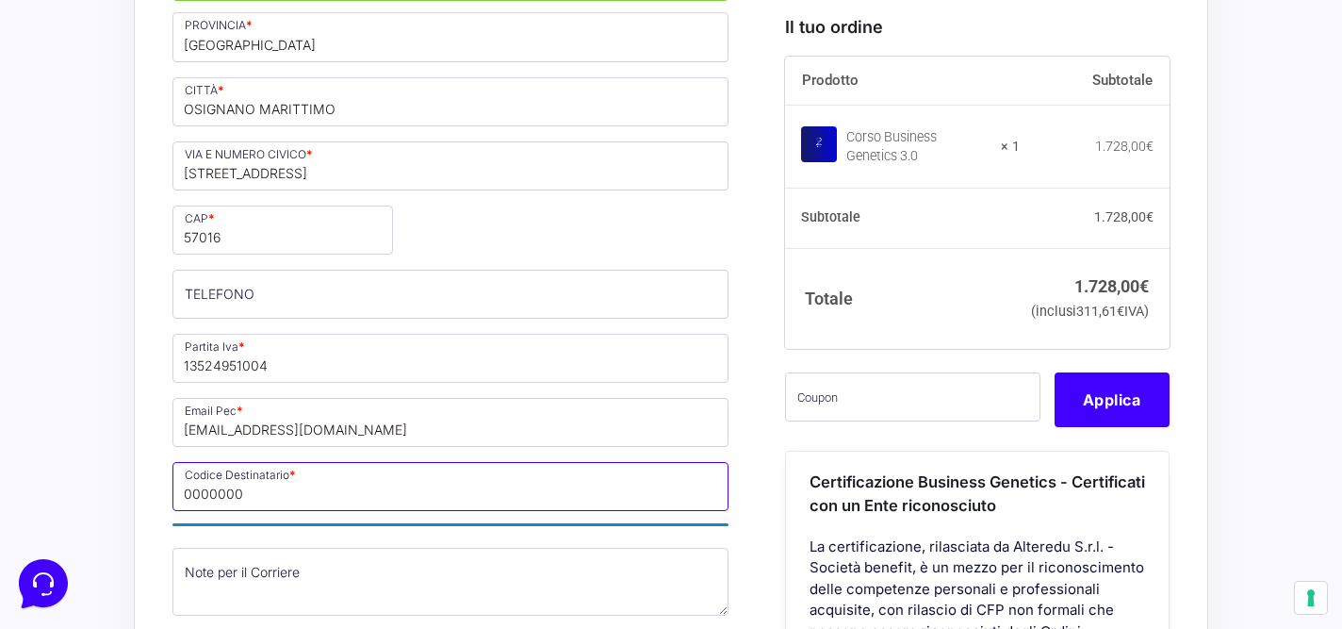
click at [267, 462] on input "0000000" at bounding box center [450, 486] width 556 height 49
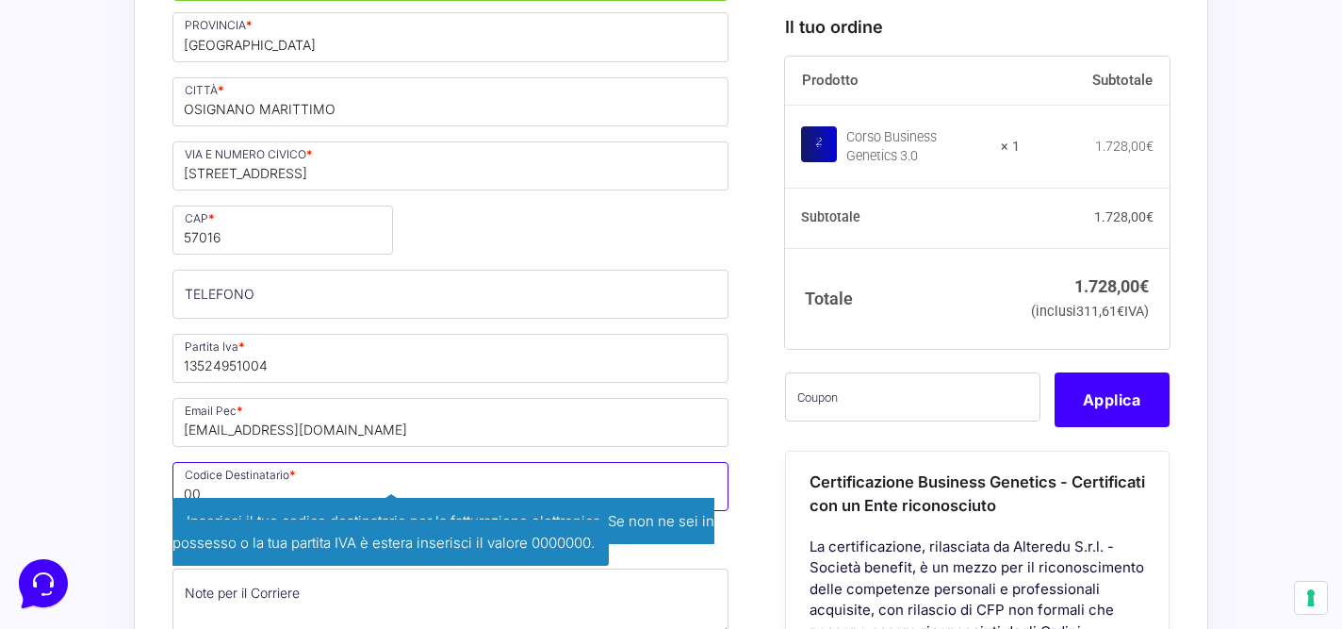
type input "0"
paste input "T9K4ZHO"
type input "T9K4ZHO"
click at [754, 391] on div "Informazioni Cliente Hai già un account? Accedi Indirizzo Email * admin@caffein…" at bounding box center [471, 358] width 599 height 2263
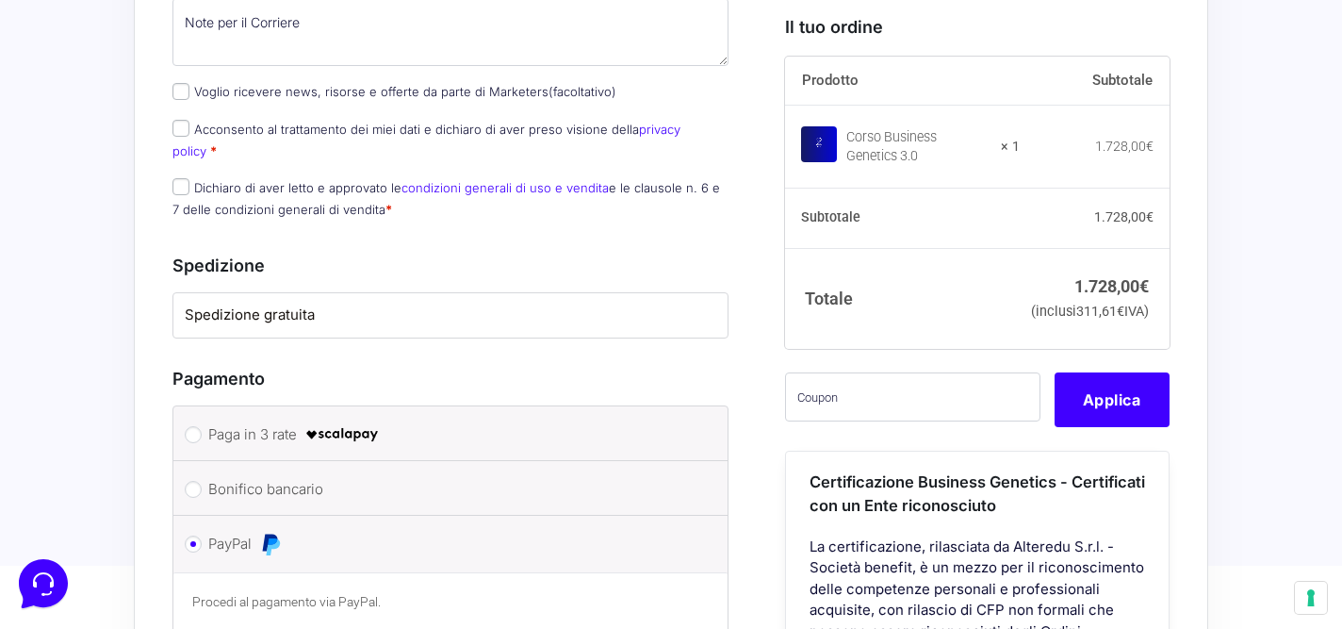
scroll to position [1896, 0]
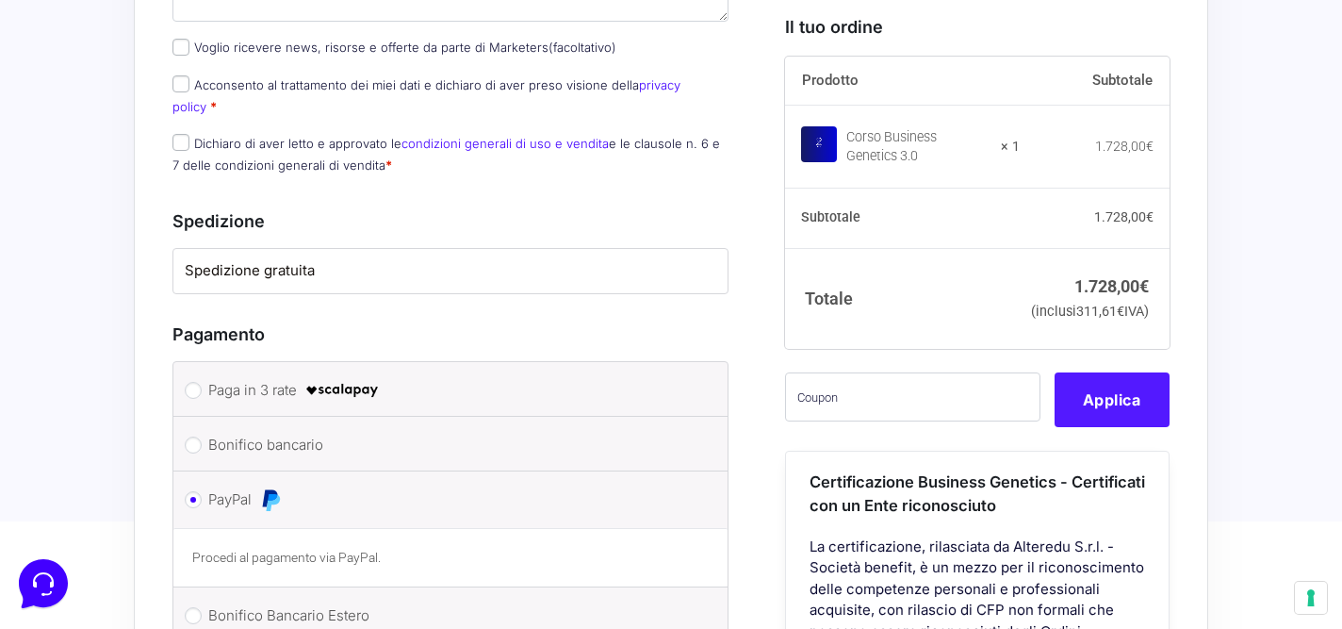
click at [1108, 404] on button "Applica" at bounding box center [1112, 399] width 115 height 55
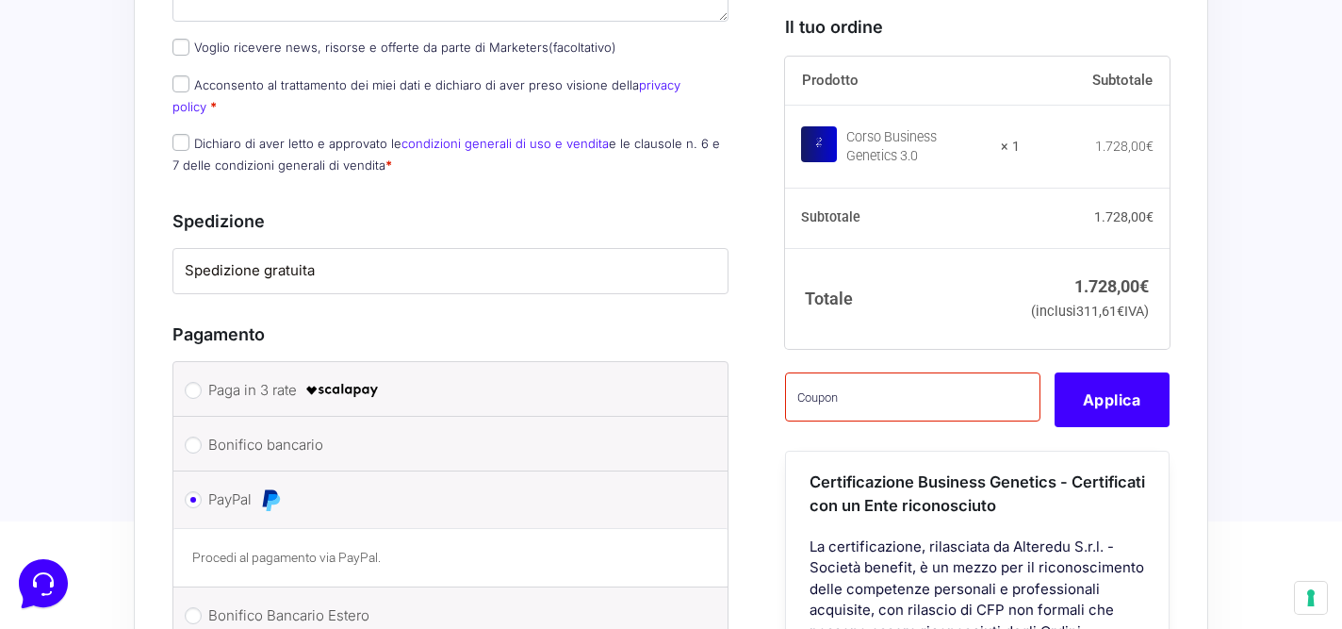
click at [234, 485] on label "PayPal" at bounding box center [447, 499] width 478 height 28
click at [202, 491] on input "PayPal" at bounding box center [193, 499] width 17 height 17
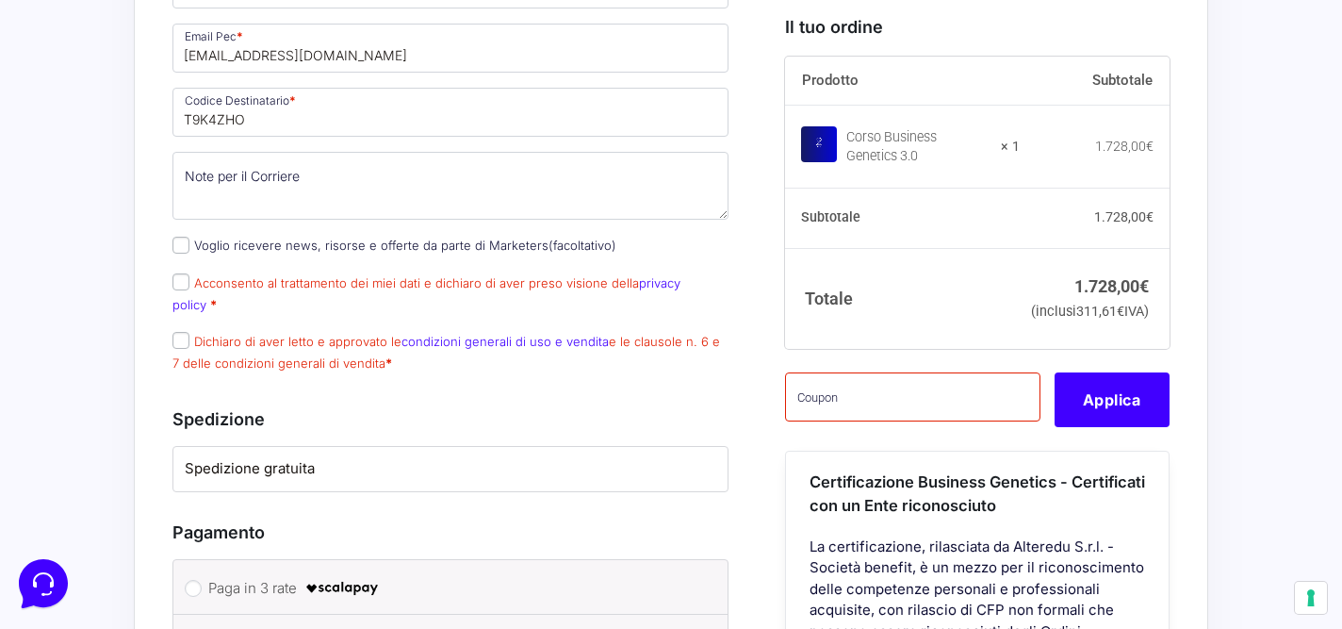
scroll to position [1797, 0]
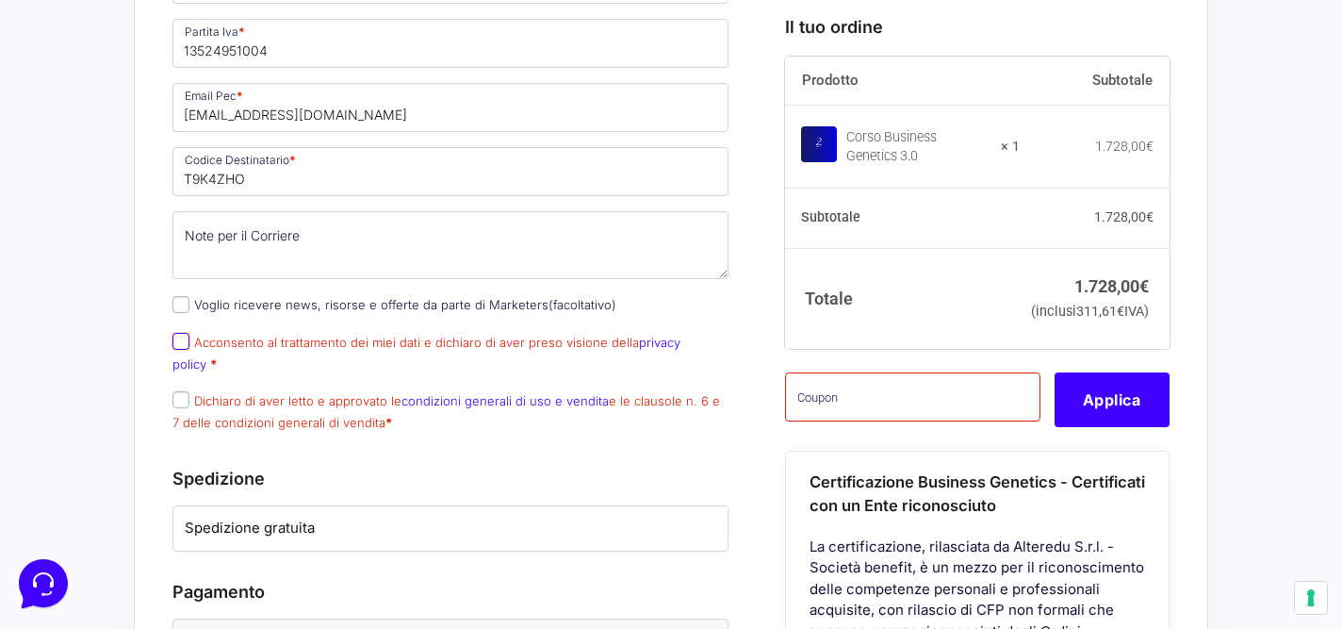
click at [181, 333] on input "Acconsento al trattamento dei miei dati e dichiaro di aver preso visione della …" at bounding box center [180, 341] width 17 height 17
checkbox input "true"
click at [182, 391] on input "Dichiaro di aver letto e approvato le condizioni generali di uso e vendita e le…" at bounding box center [180, 399] width 17 height 17
checkbox input "true"
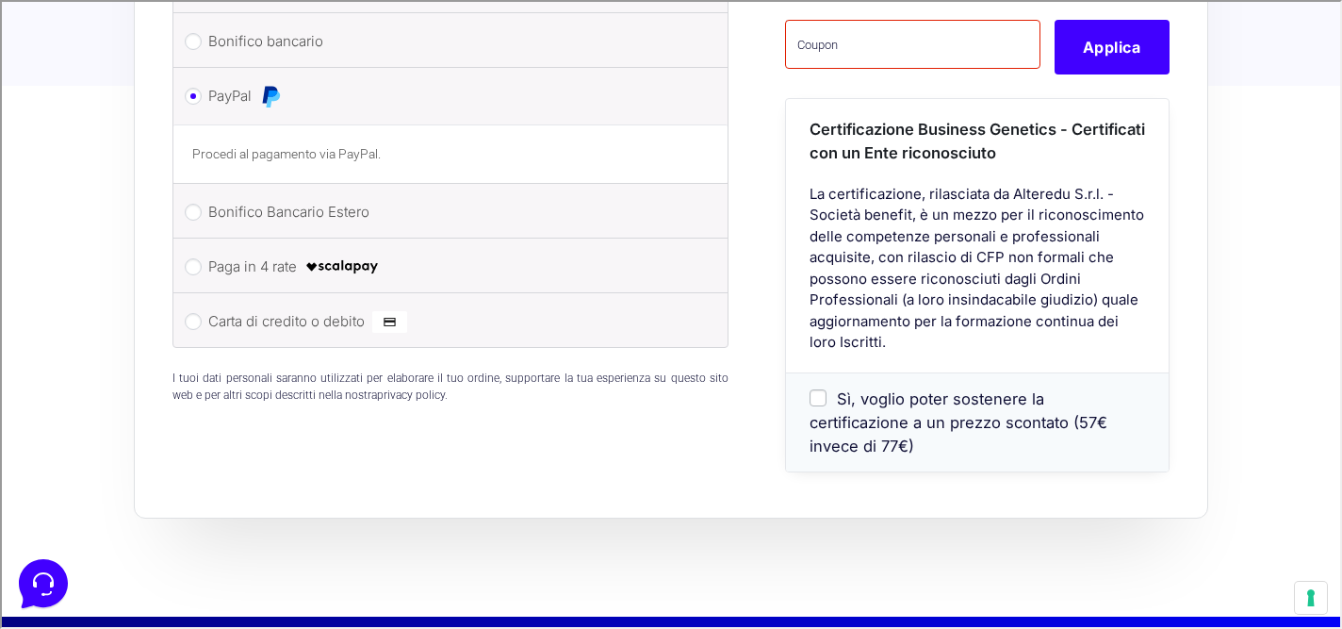
scroll to position [2280, 0]
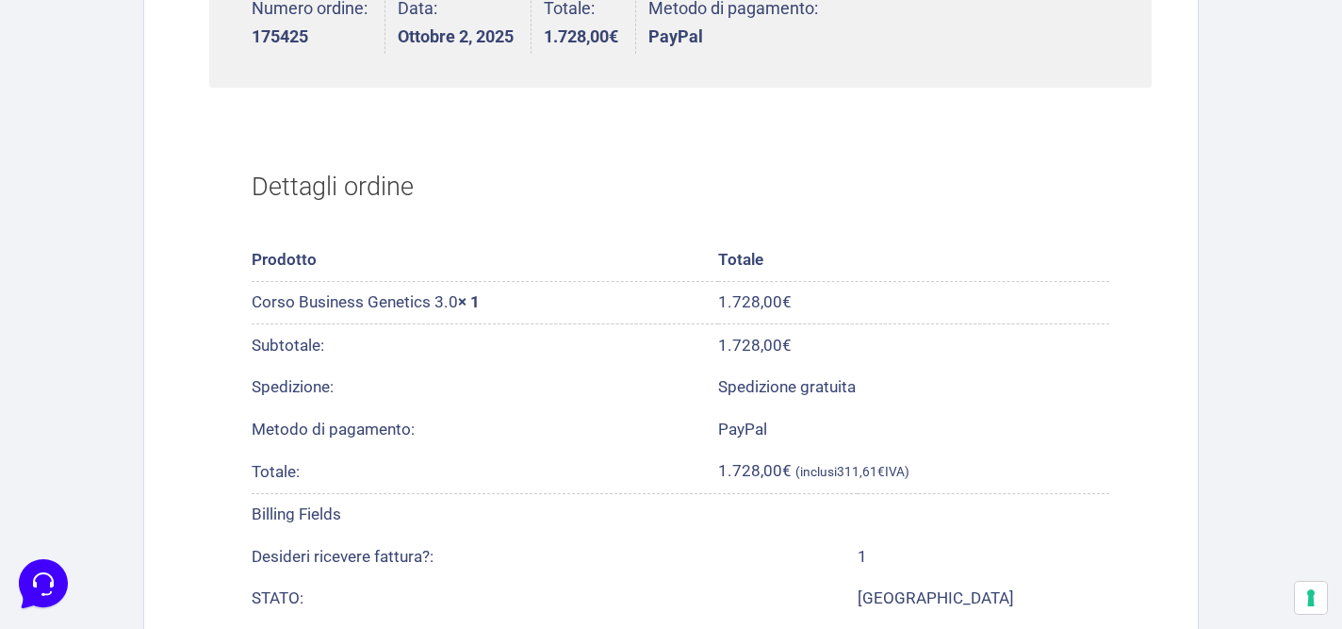
scroll to position [655, 0]
